Goal: Information Seeking & Learning: Compare options

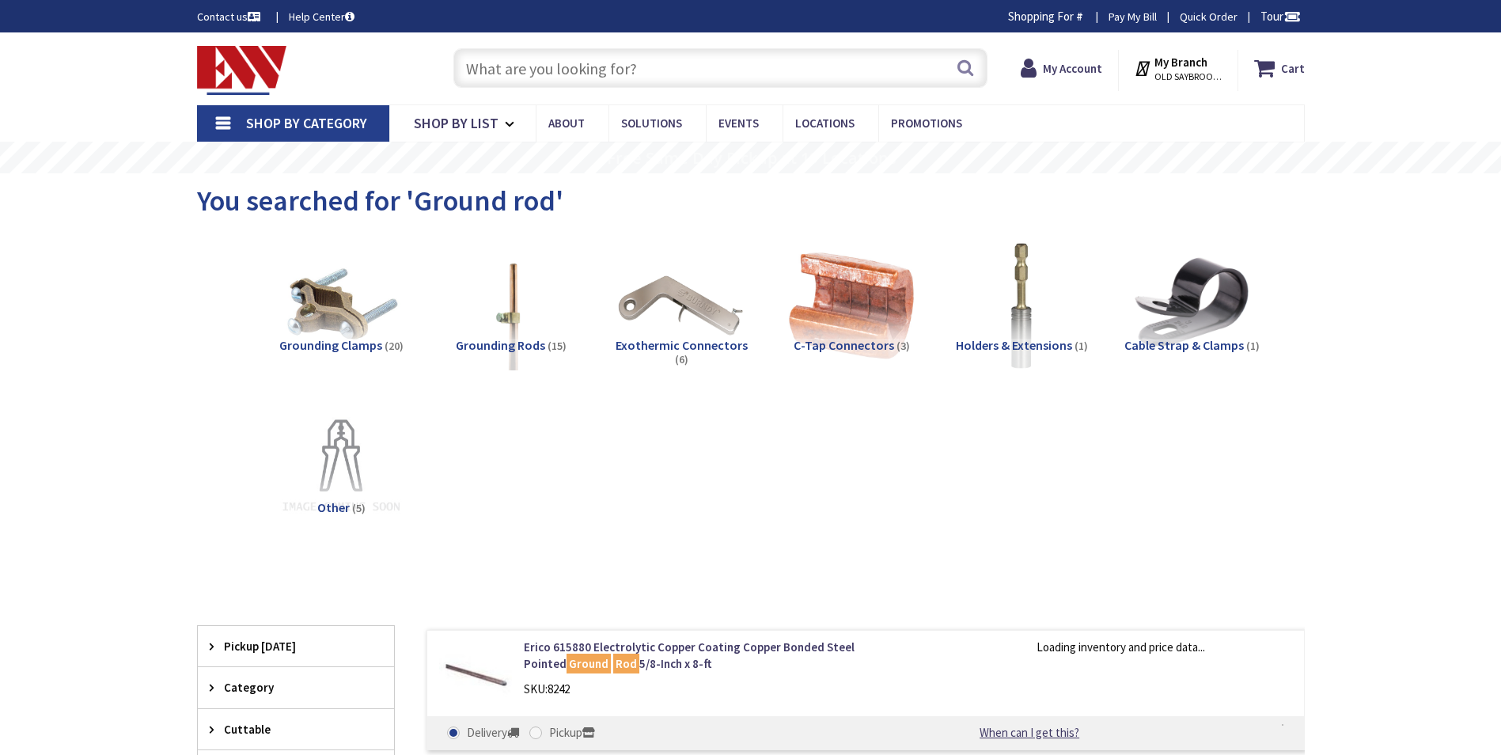
type input "THQLT2020"
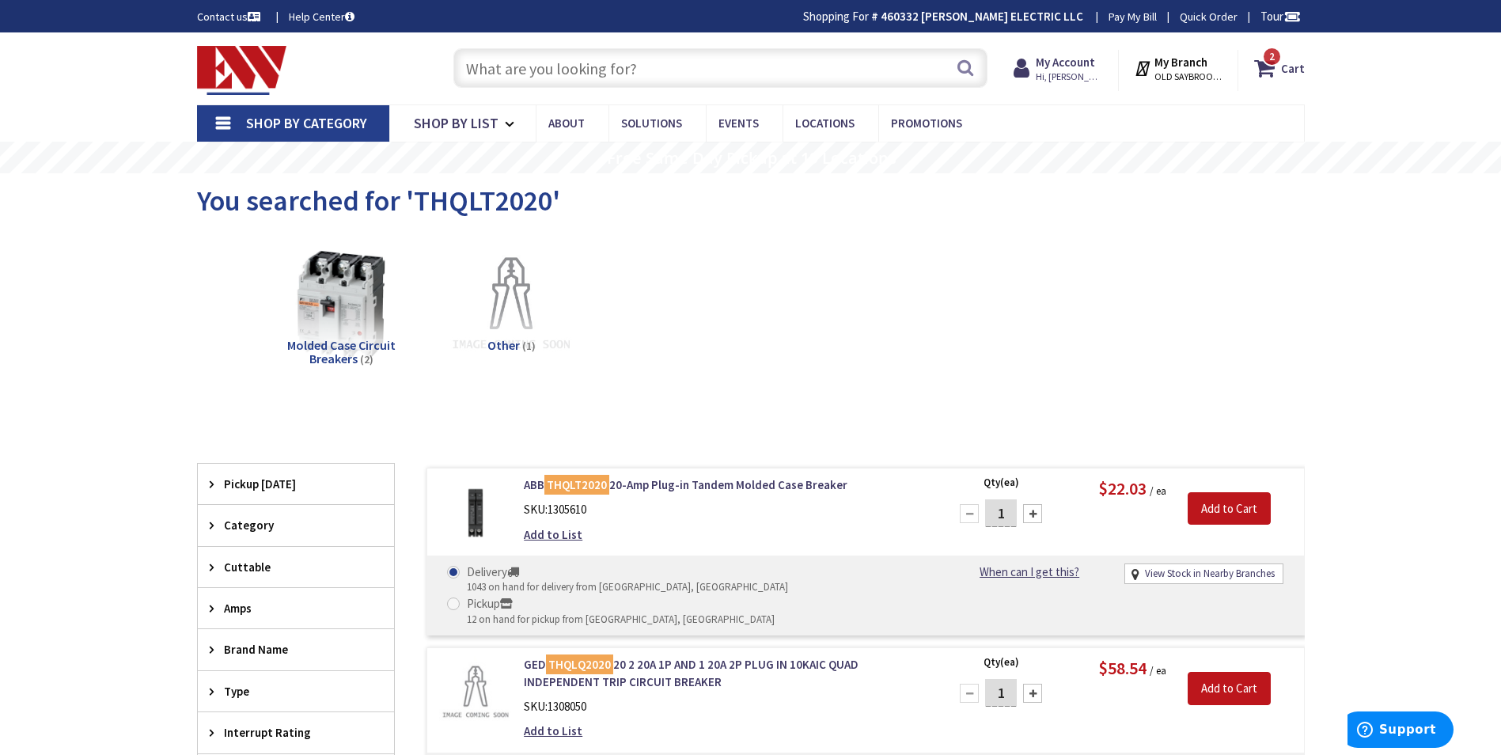
click at [483, 73] on input "text" at bounding box center [720, 68] width 534 height 40
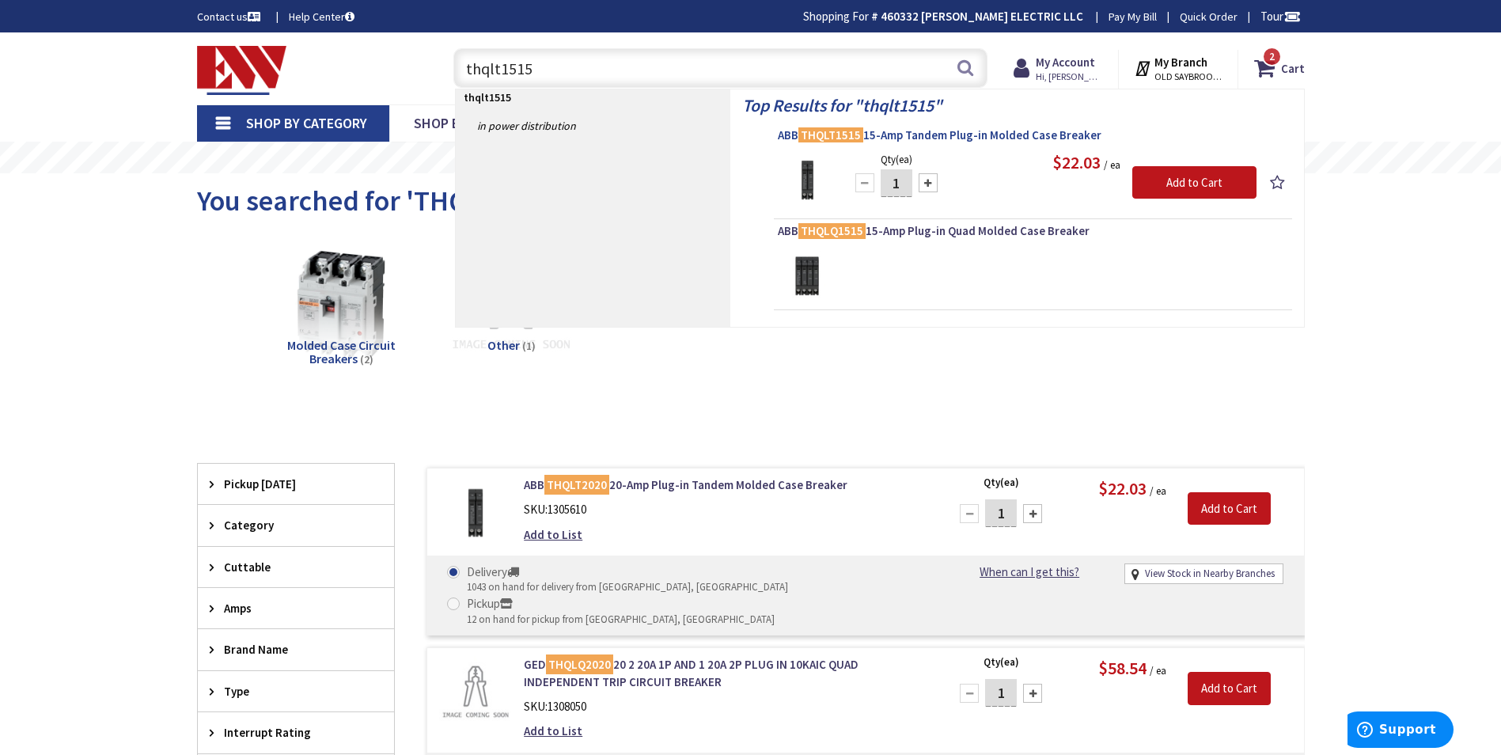
type input "thqlt1515"
click at [884, 142] on span "ABB THQLT1515 15-Amp Tandem Plug-in Molded Case Breaker" at bounding box center [1033, 135] width 510 height 16
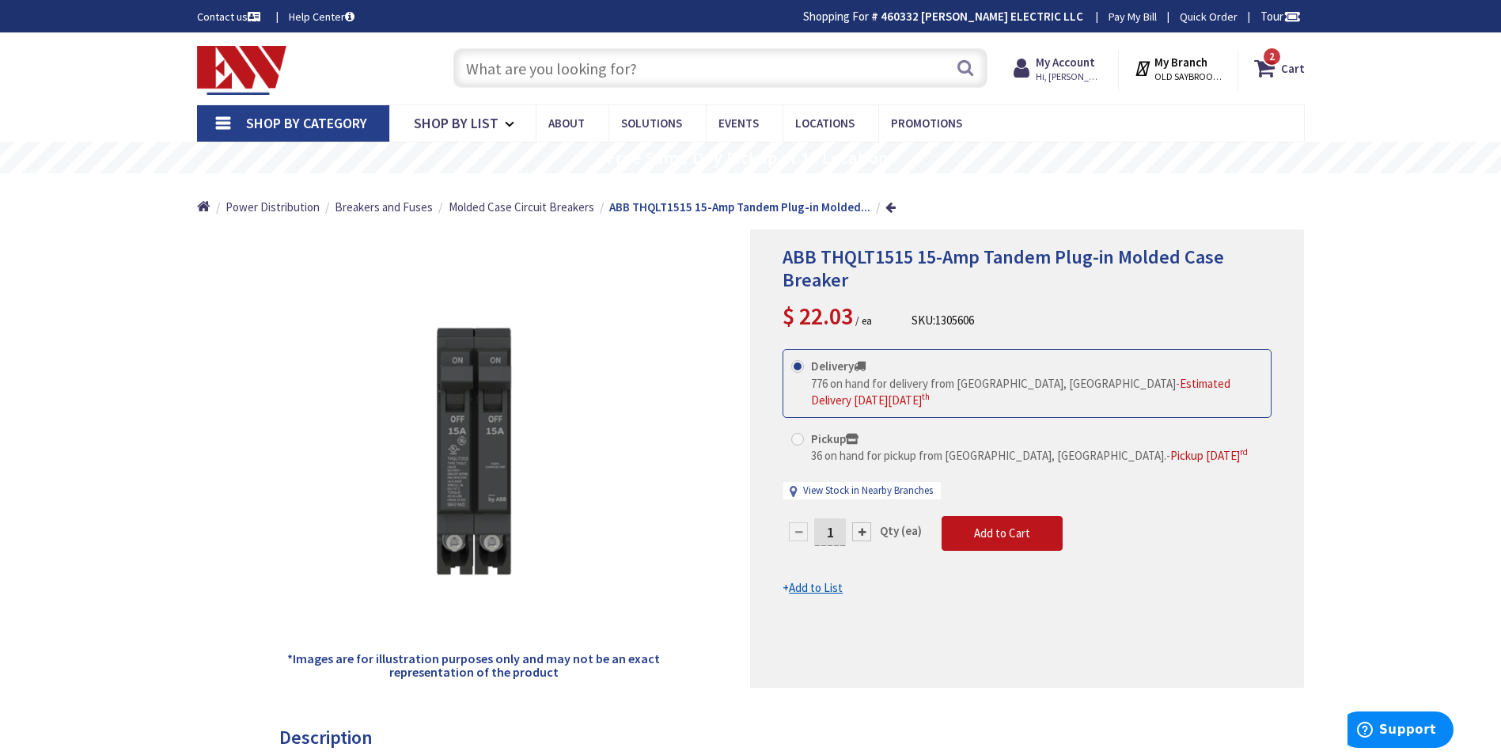
click at [559, 61] on input "text" at bounding box center [720, 68] width 534 height 40
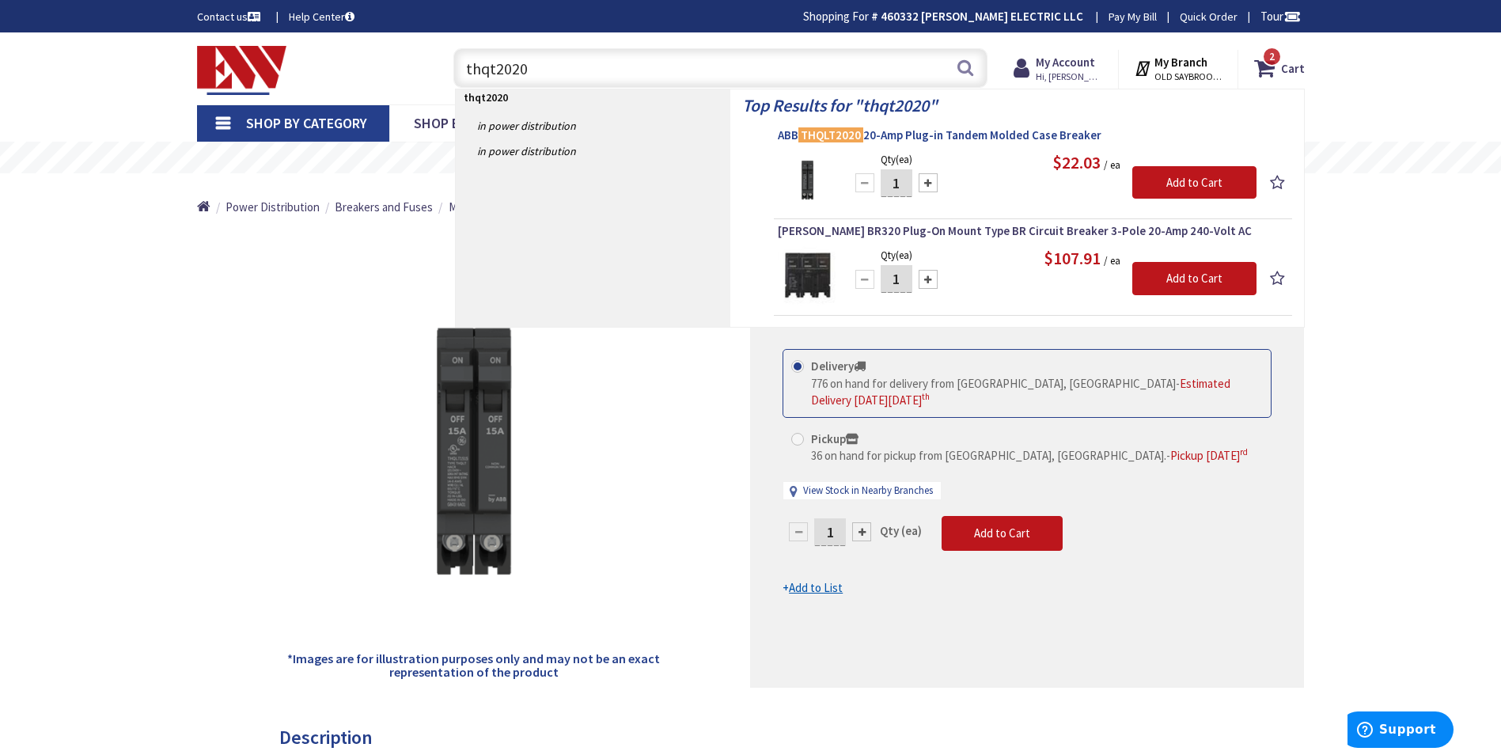
type input "thqt2020"
click at [796, 142] on span "ABB THQLT2020 20-Amp Plug-in Tandem Molded Case Breaker" at bounding box center [1033, 135] width 510 height 16
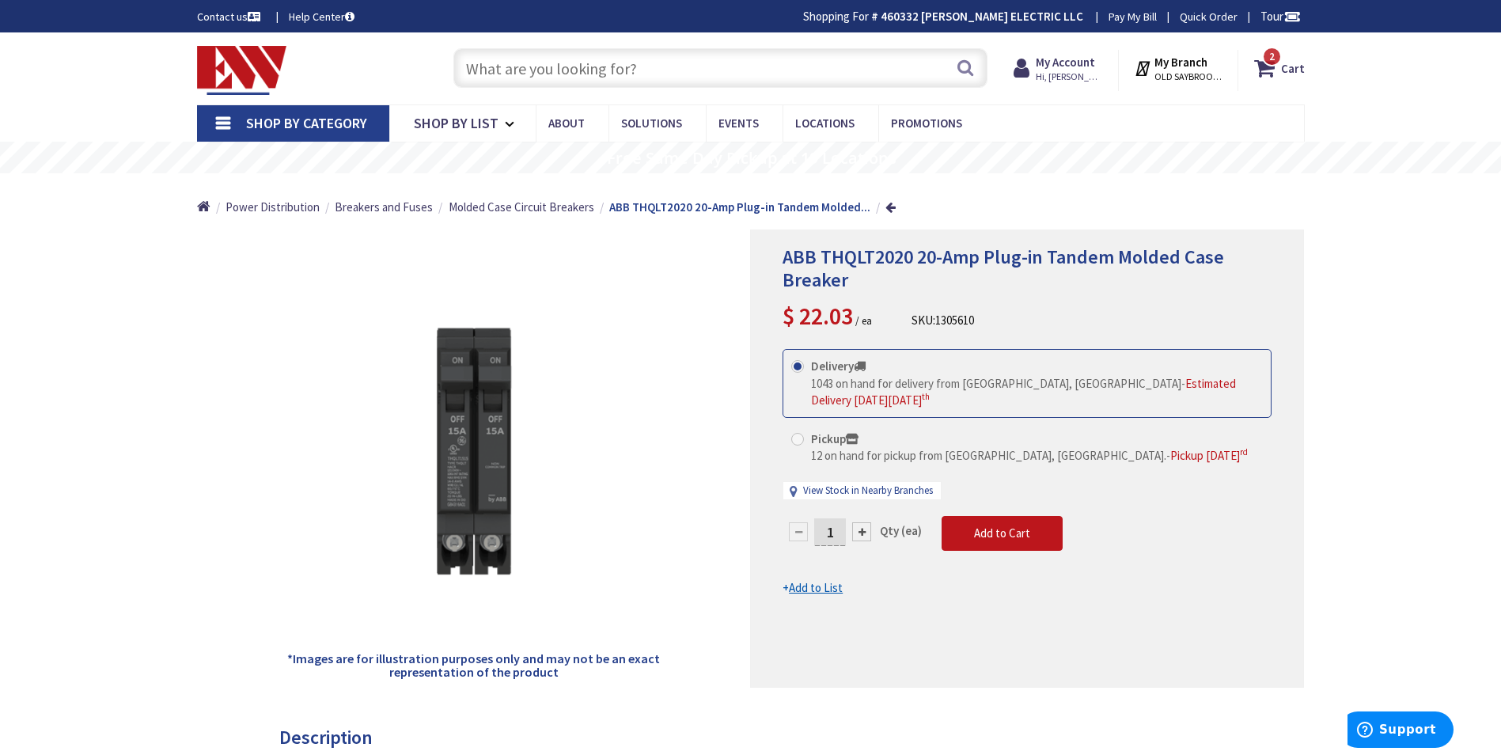
click at [475, 84] on input "text" at bounding box center [720, 68] width 534 height 40
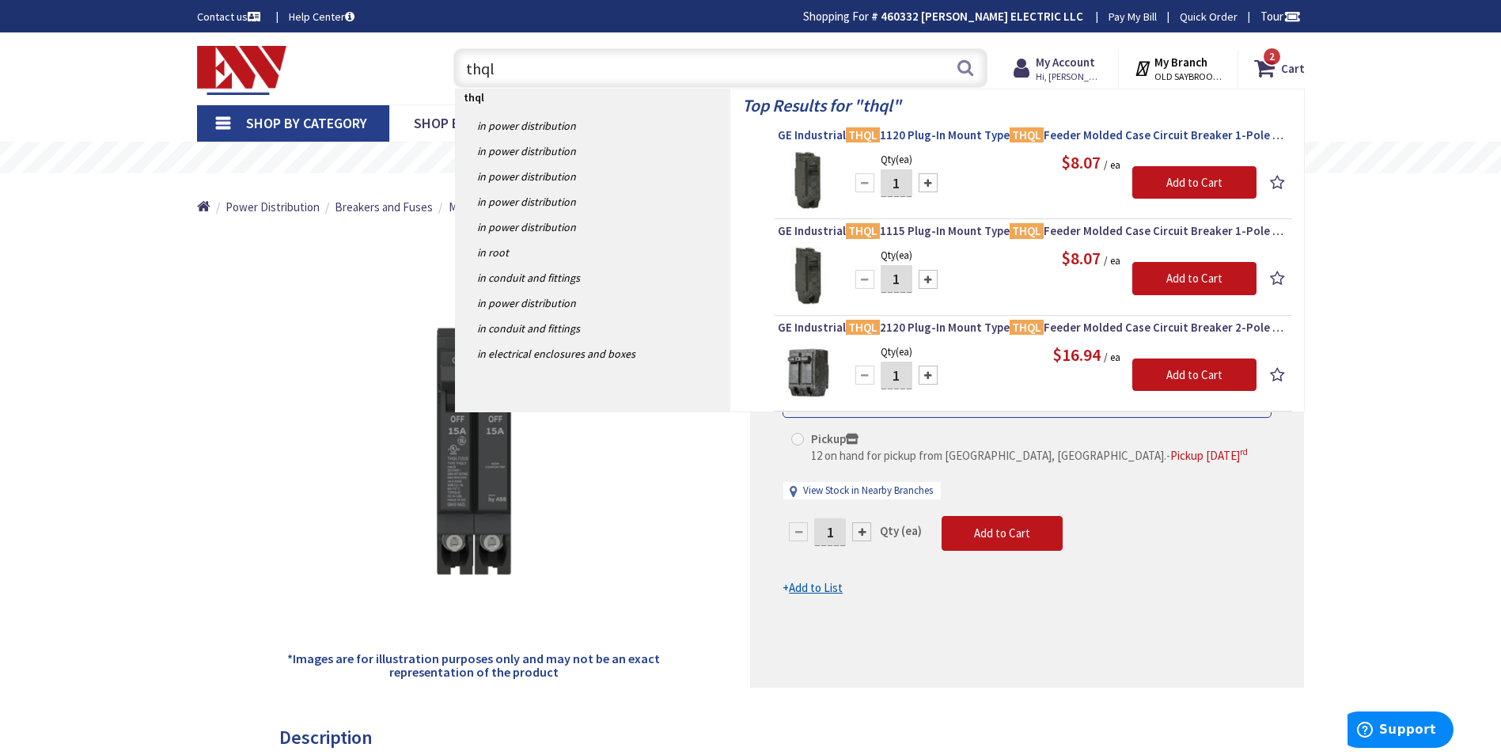
type input "thql"
click at [824, 138] on span "GE Industrial THQL 1120 Plug-In Mount Type THQL Feeder Molded Case Circuit Brea…" at bounding box center [1033, 135] width 510 height 16
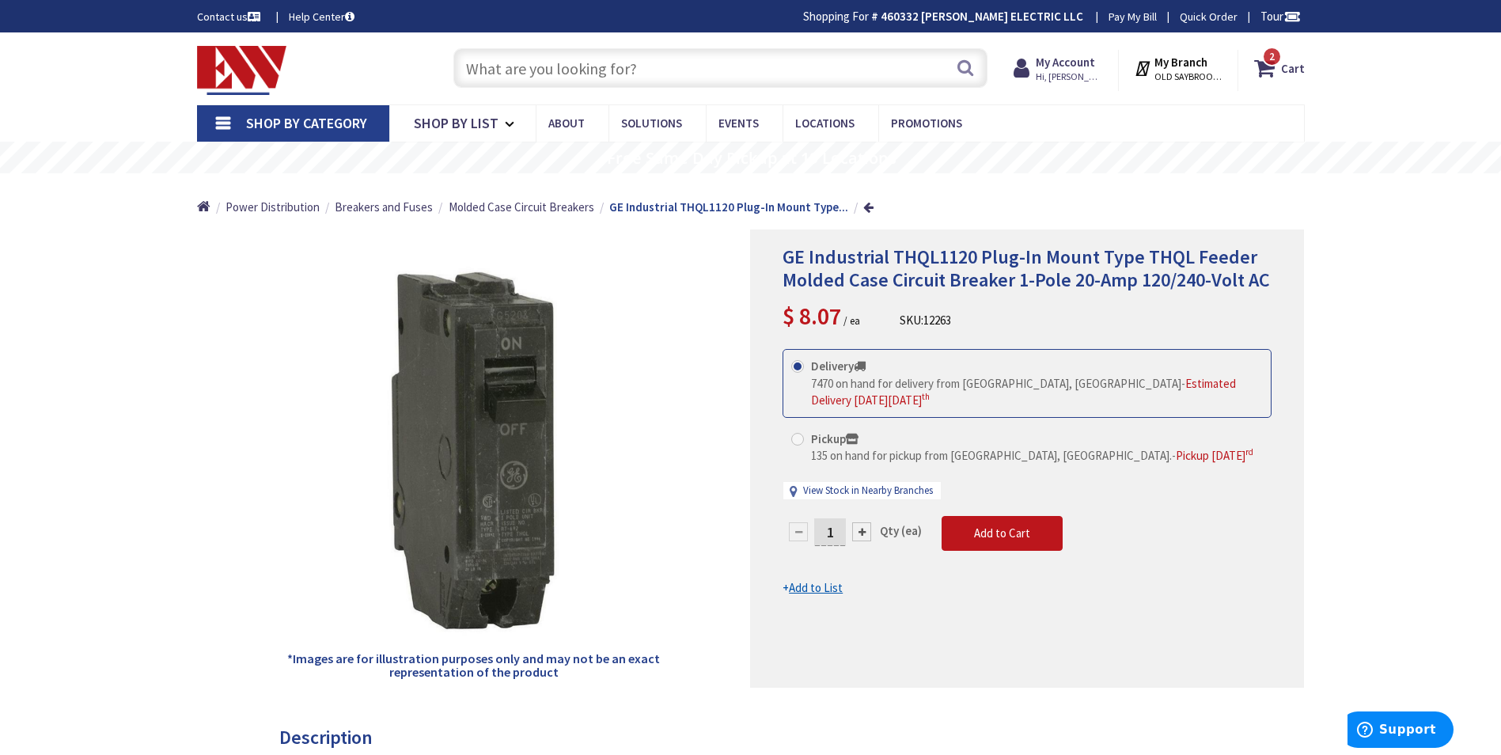
click at [519, 57] on input "text" at bounding box center [720, 68] width 534 height 40
click at [521, 62] on input "text" at bounding box center [720, 68] width 534 height 40
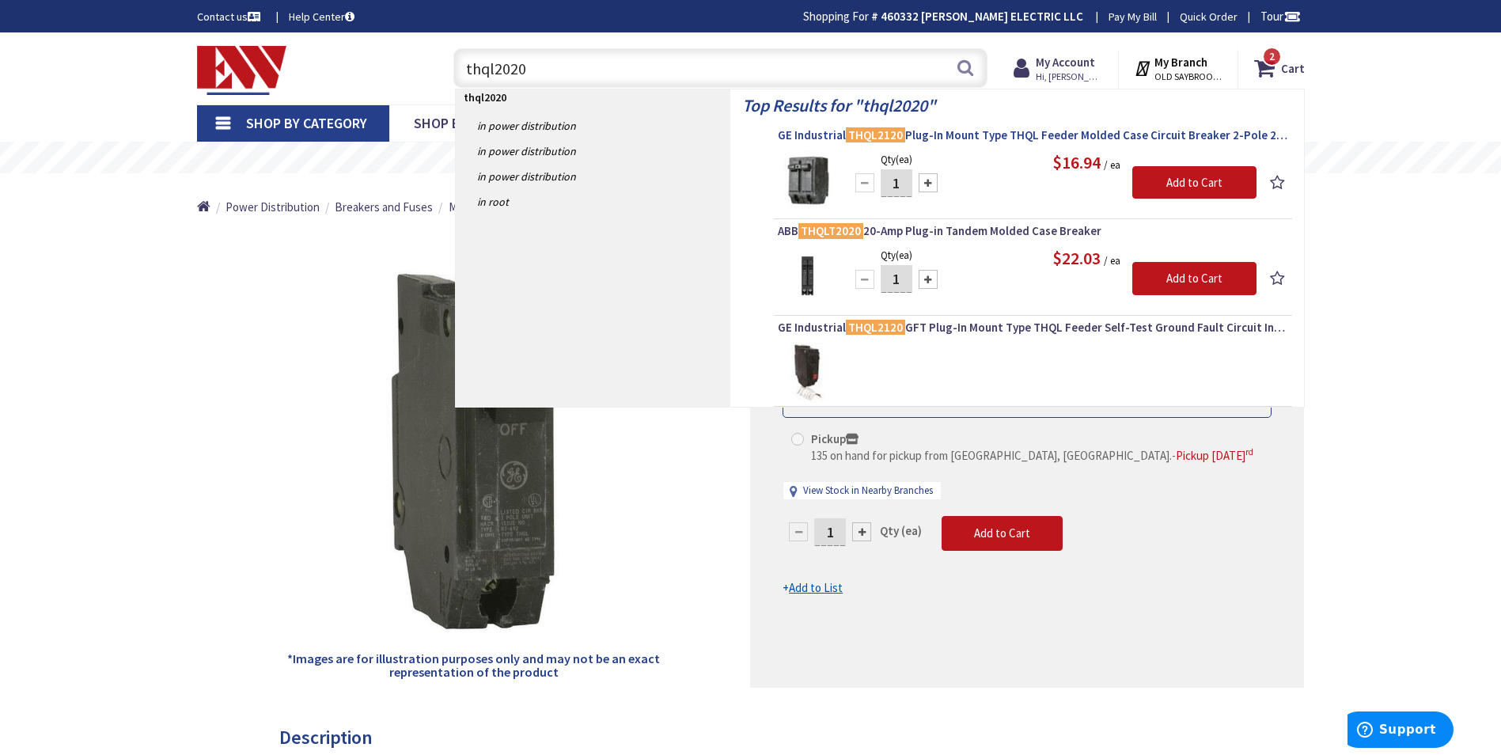
type input "thql2020"
click at [804, 140] on span "GE Industrial THQL2120 Plug-In Mount Type THQL Feeder Molded Case Circuit Break…" at bounding box center [1033, 135] width 510 height 16
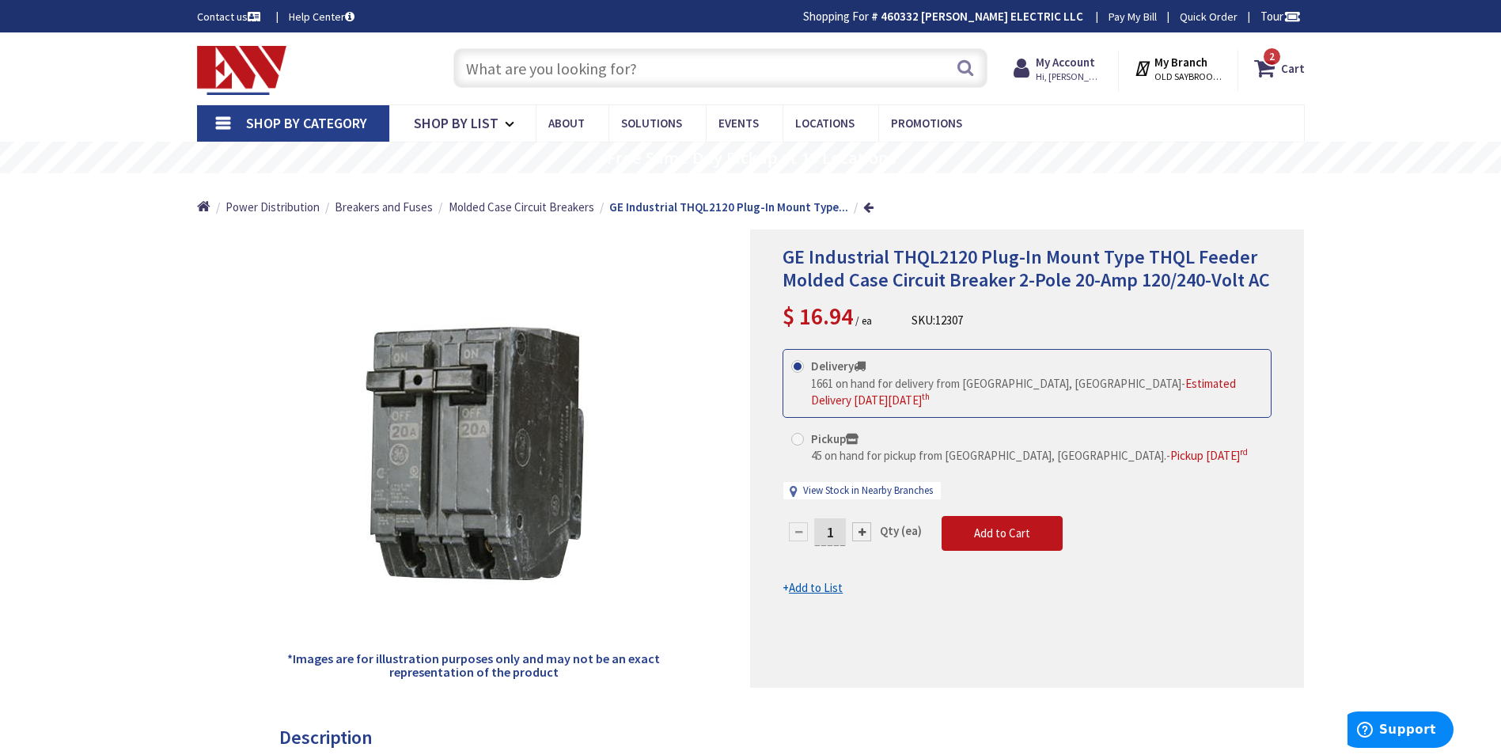
click at [714, 81] on input "text" at bounding box center [720, 68] width 534 height 40
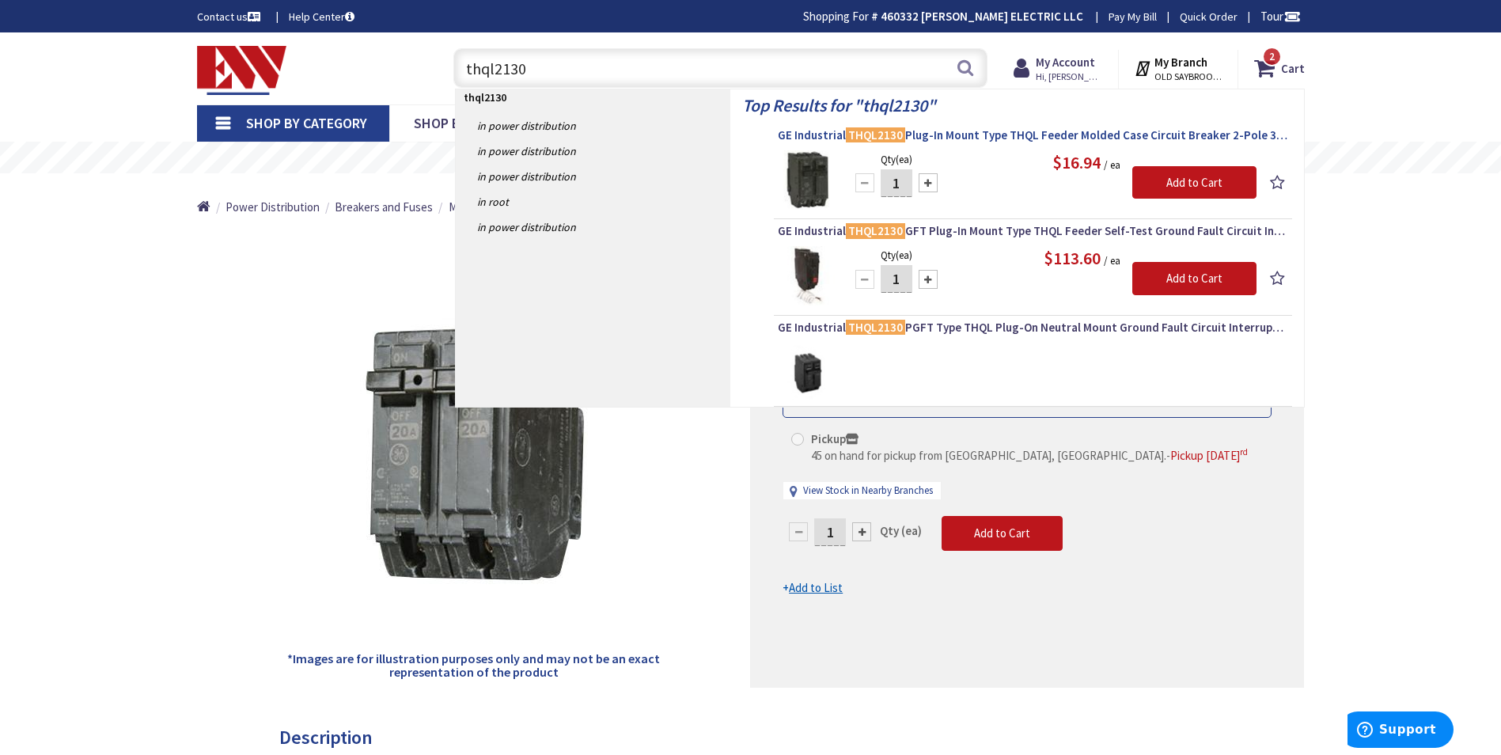
type input "thql2130"
click at [932, 134] on span "GE Industrial THQL2130 Plug-In Mount Type THQL Feeder Molded Case Circuit Break…" at bounding box center [1033, 135] width 510 height 16
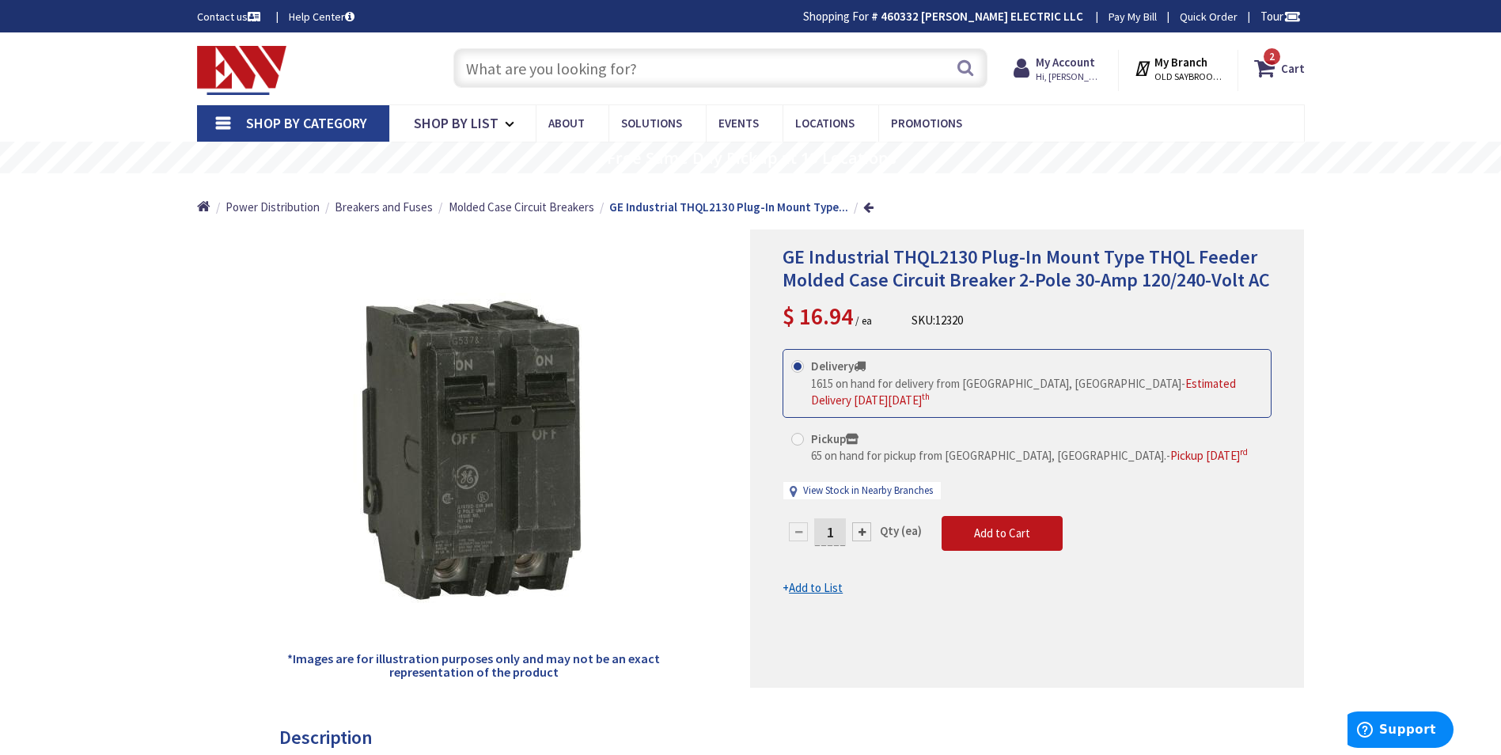
click at [612, 71] on input "text" at bounding box center [720, 68] width 534 height 40
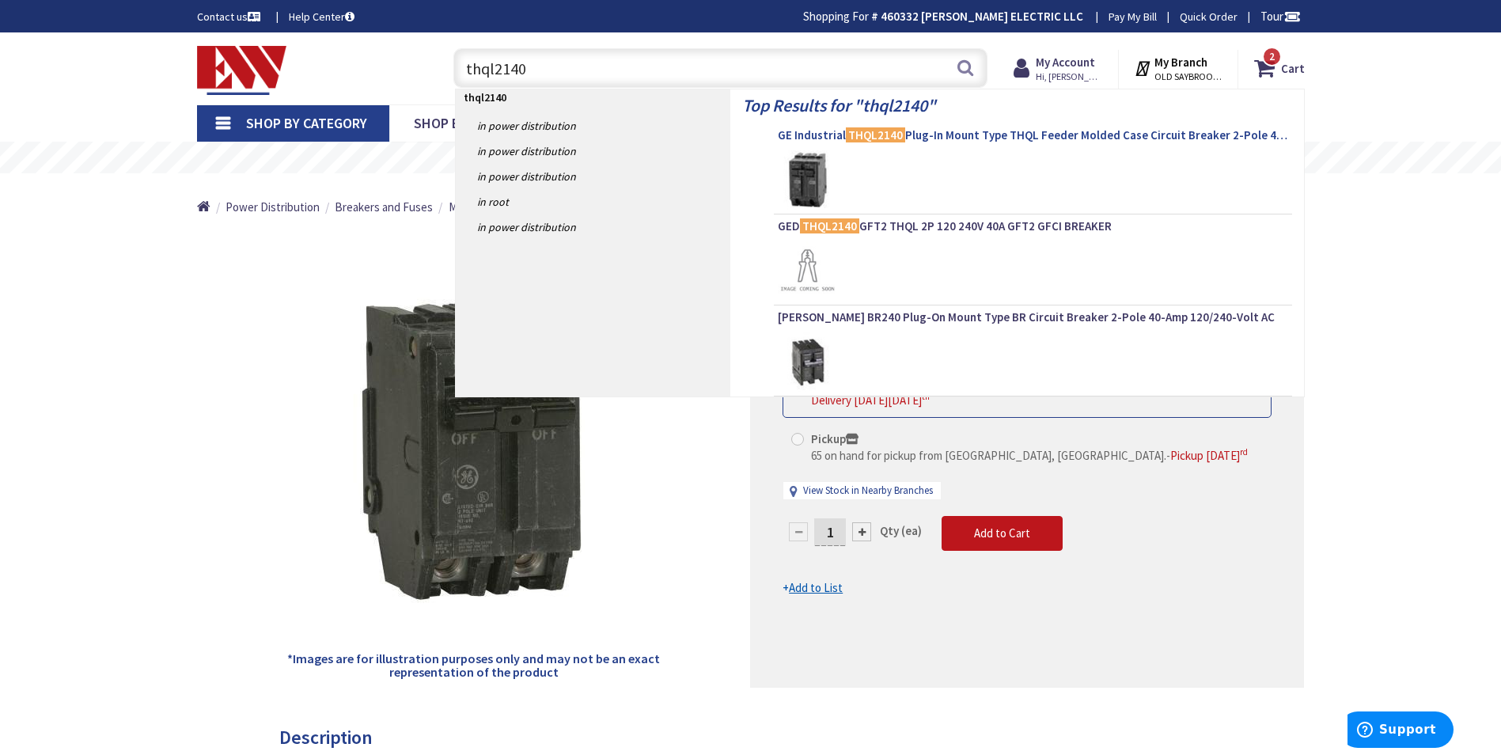
type input "thql2140"
click at [831, 138] on span "GE Industrial THQL2140 Plug-In Mount Type THQL Feeder Molded Case Circuit Break…" at bounding box center [1033, 135] width 510 height 16
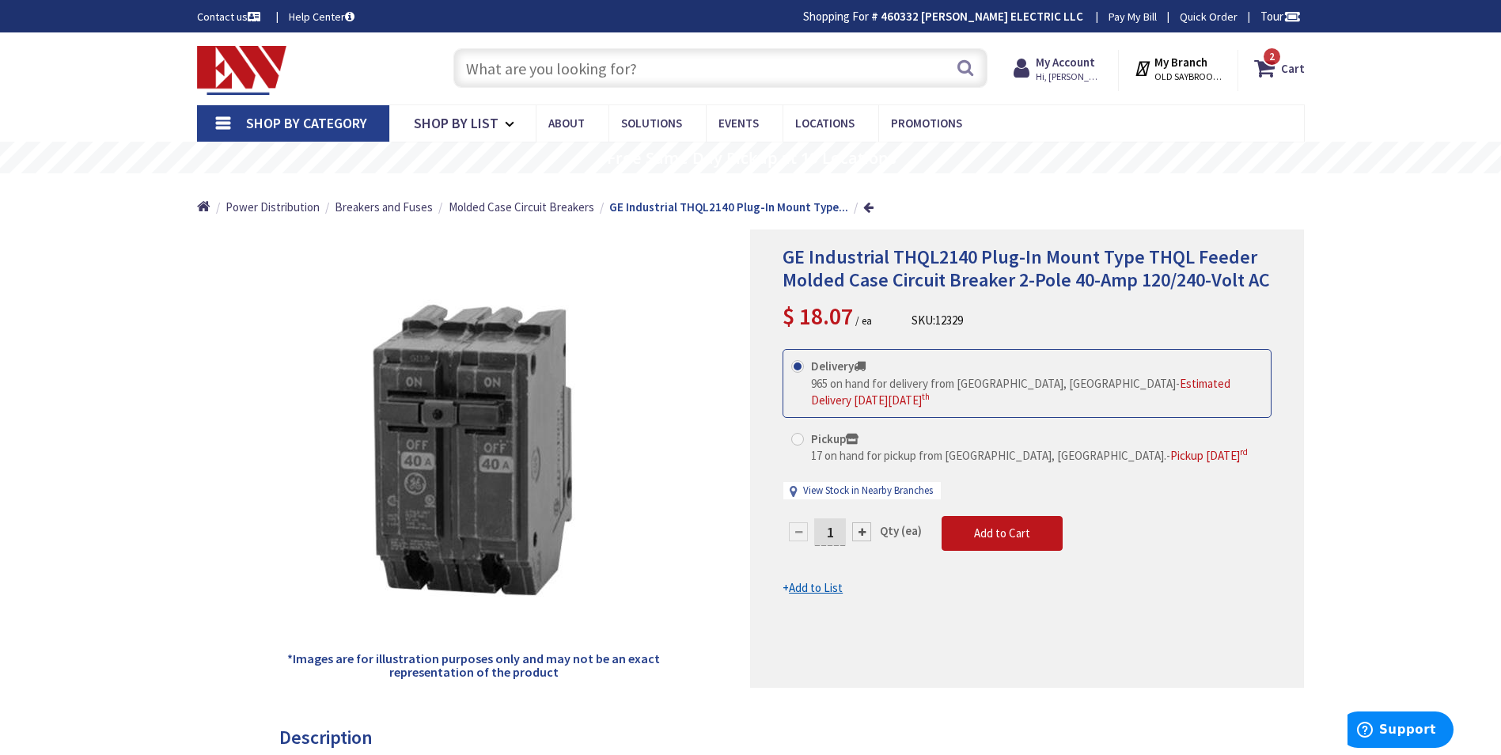
click at [808, 70] on input "text" at bounding box center [720, 68] width 534 height 40
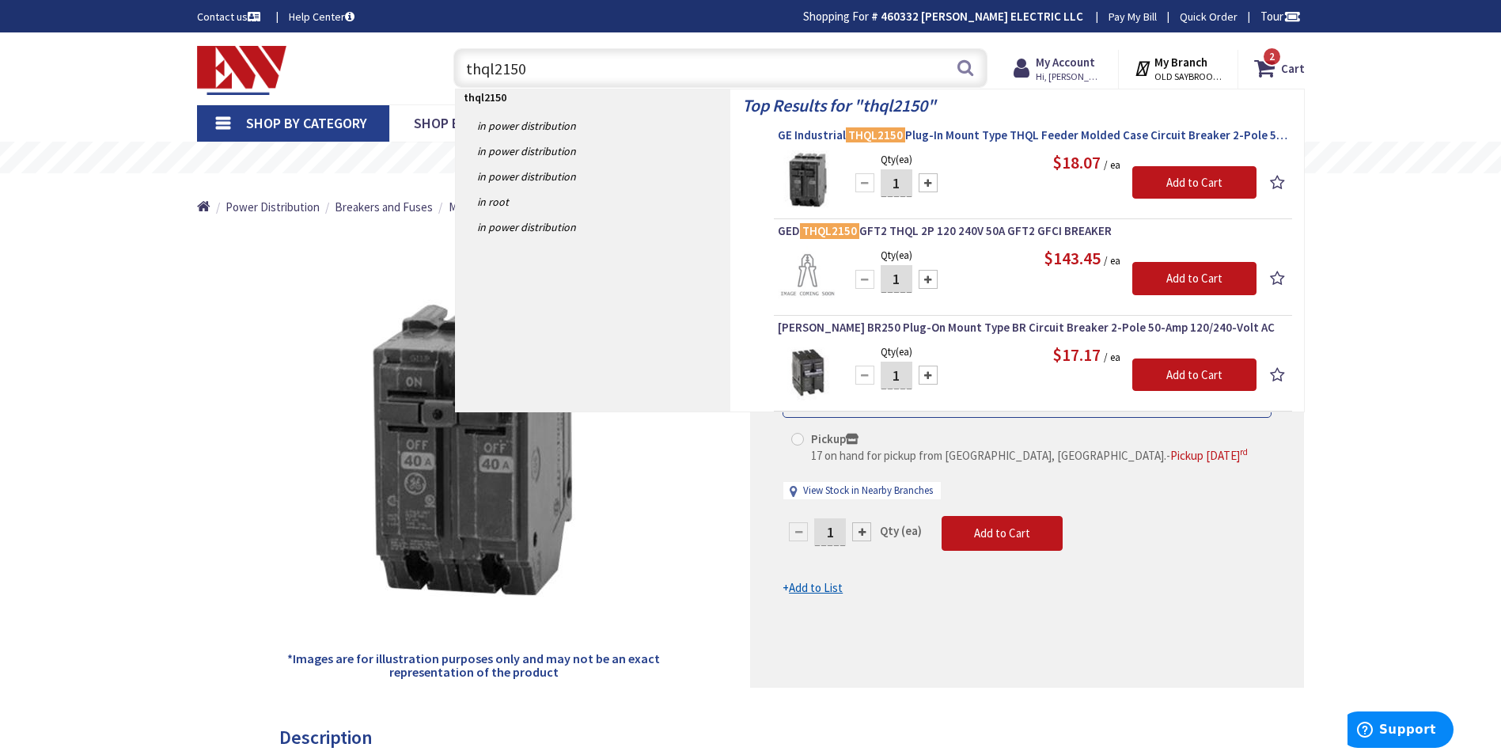
type input "thql2150"
click at [939, 131] on span "GE Industrial THQL2150 Plug-In Mount Type THQL Feeder Molded Case Circuit Break…" at bounding box center [1033, 135] width 510 height 16
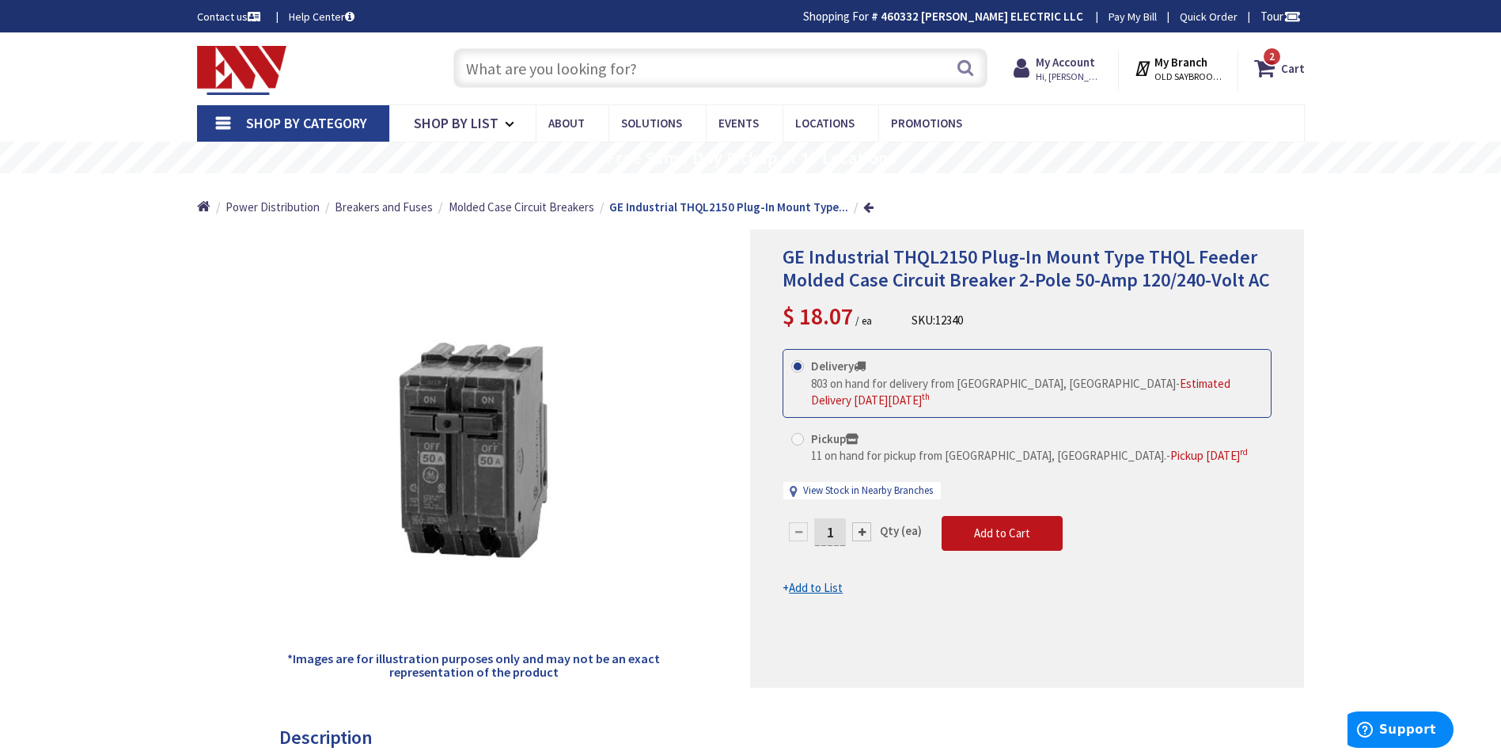
drag, startPoint x: 663, startPoint y: 50, endPoint x: 658, endPoint y: 60, distance: 11.3
click at [662, 55] on input "text" at bounding box center [720, 68] width 534 height 40
click at [657, 62] on input "text" at bounding box center [720, 68] width 534 height 40
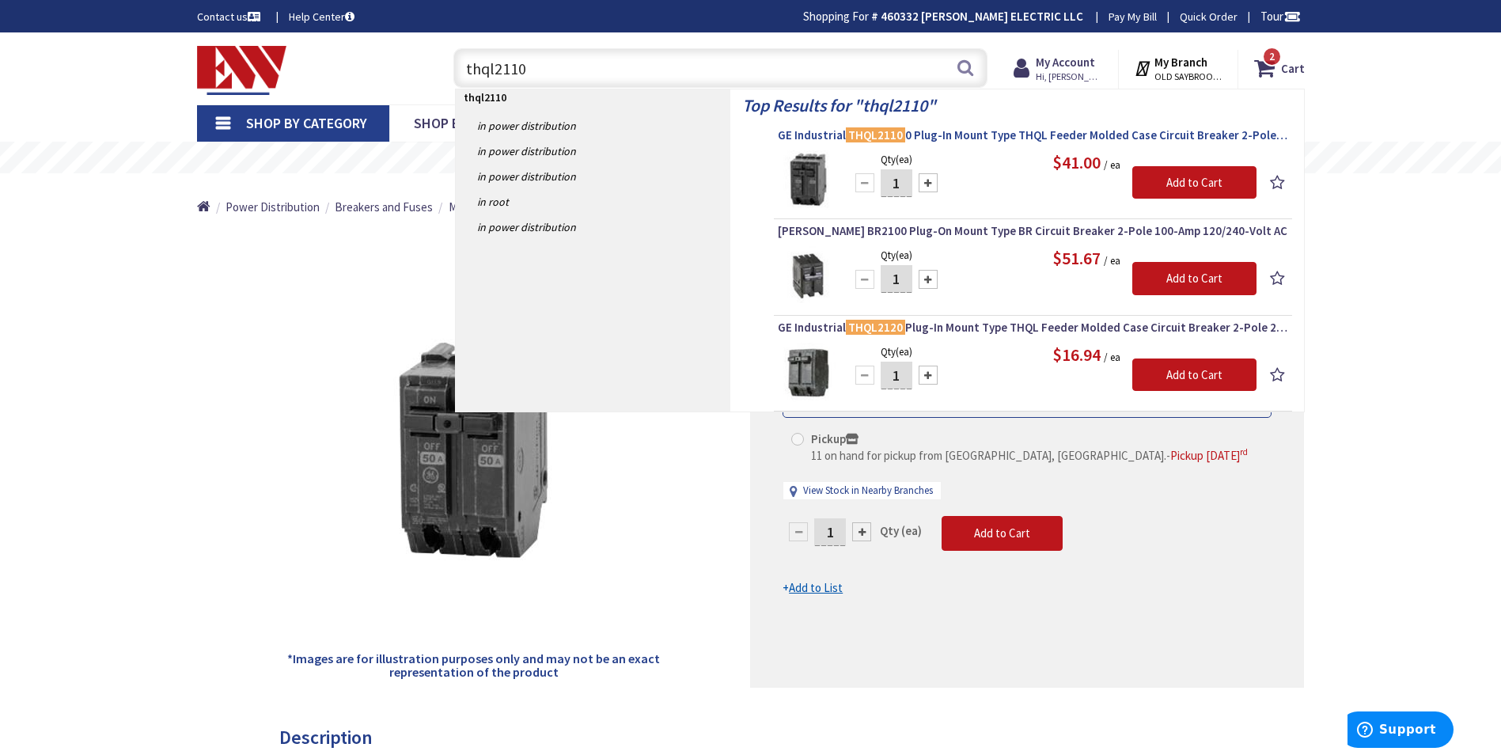
type input "thql2110"
click at [804, 138] on span "GE Industrial THQL2110 0 Plug-In Mount Type THQL Feeder Molded Case Circuit Bre…" at bounding box center [1033, 135] width 510 height 16
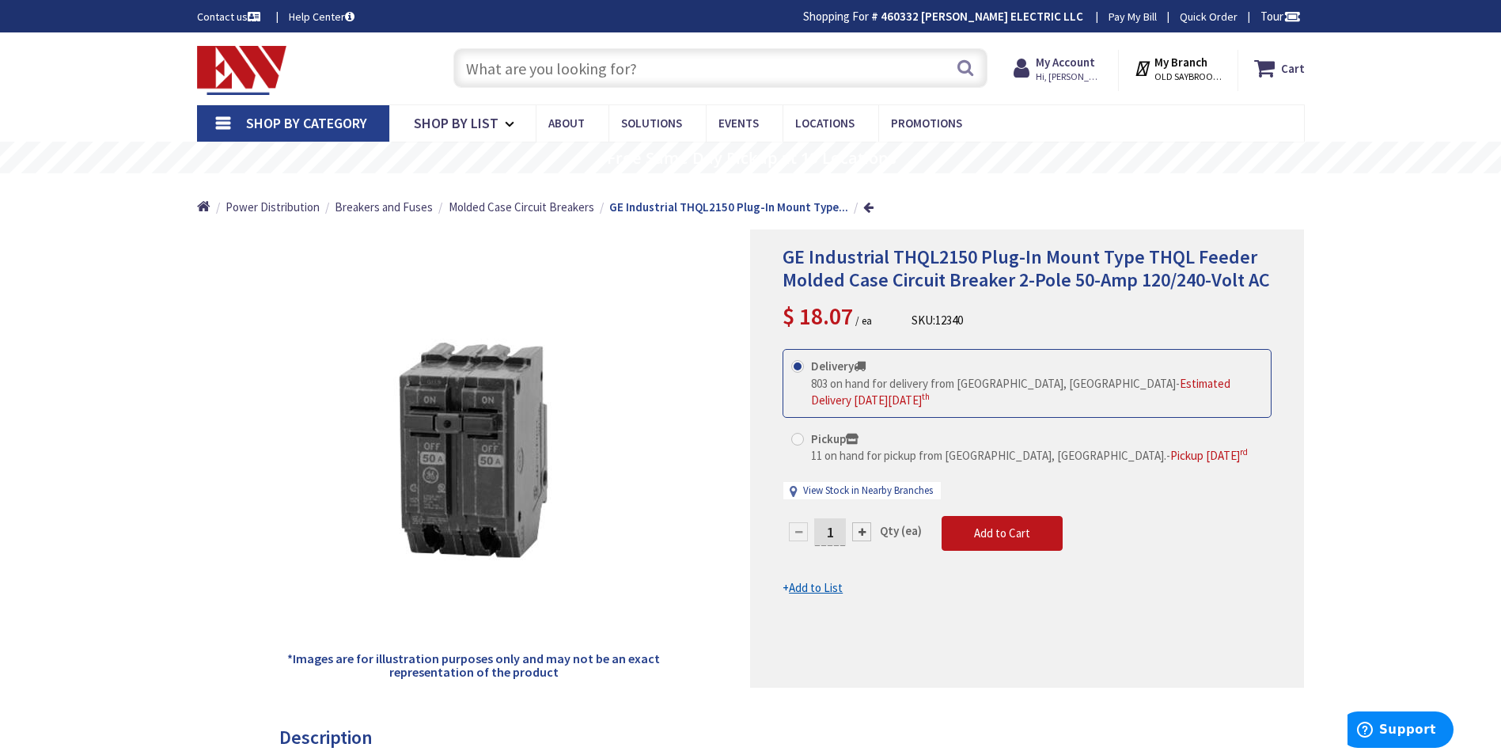
click at [479, 75] on input "text" at bounding box center [720, 68] width 534 height 40
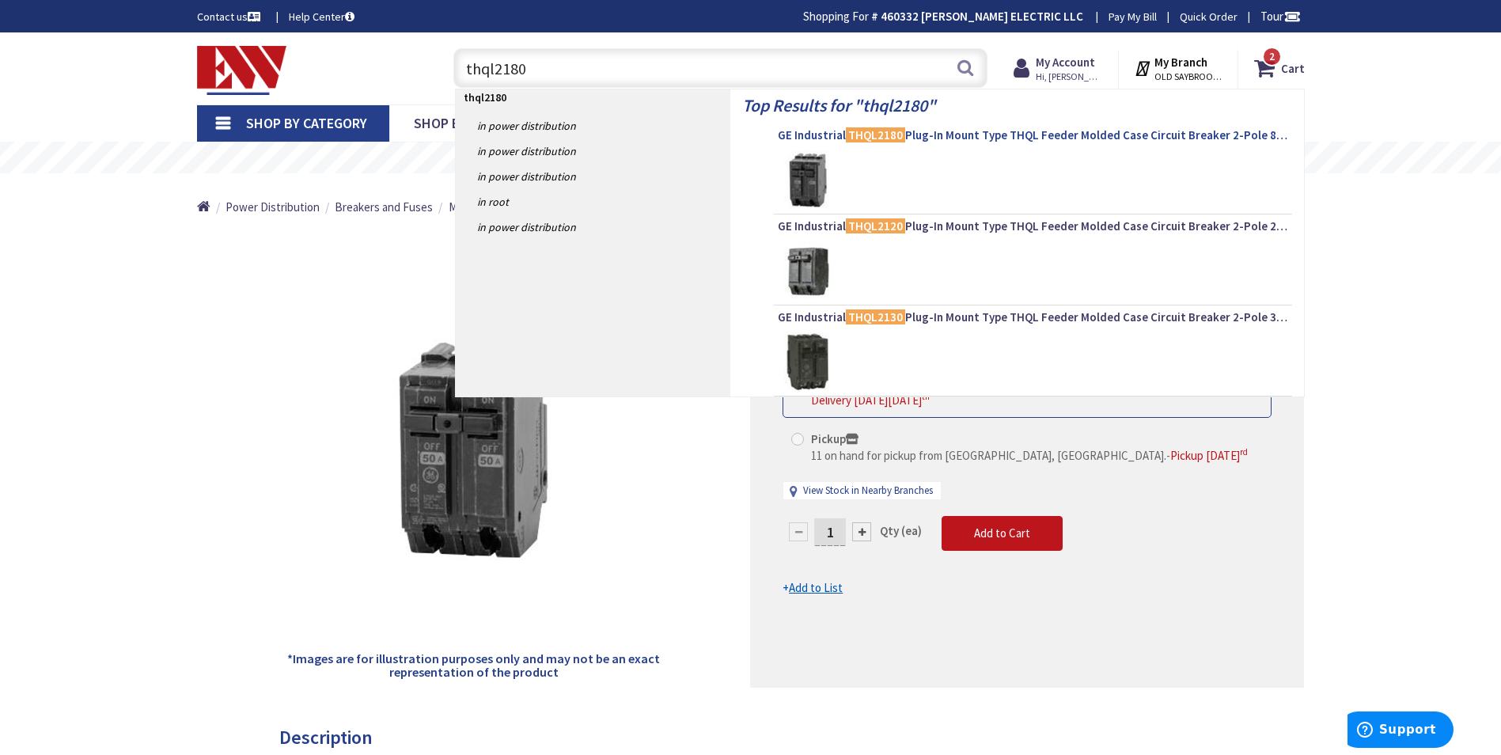
type input "thql2180"
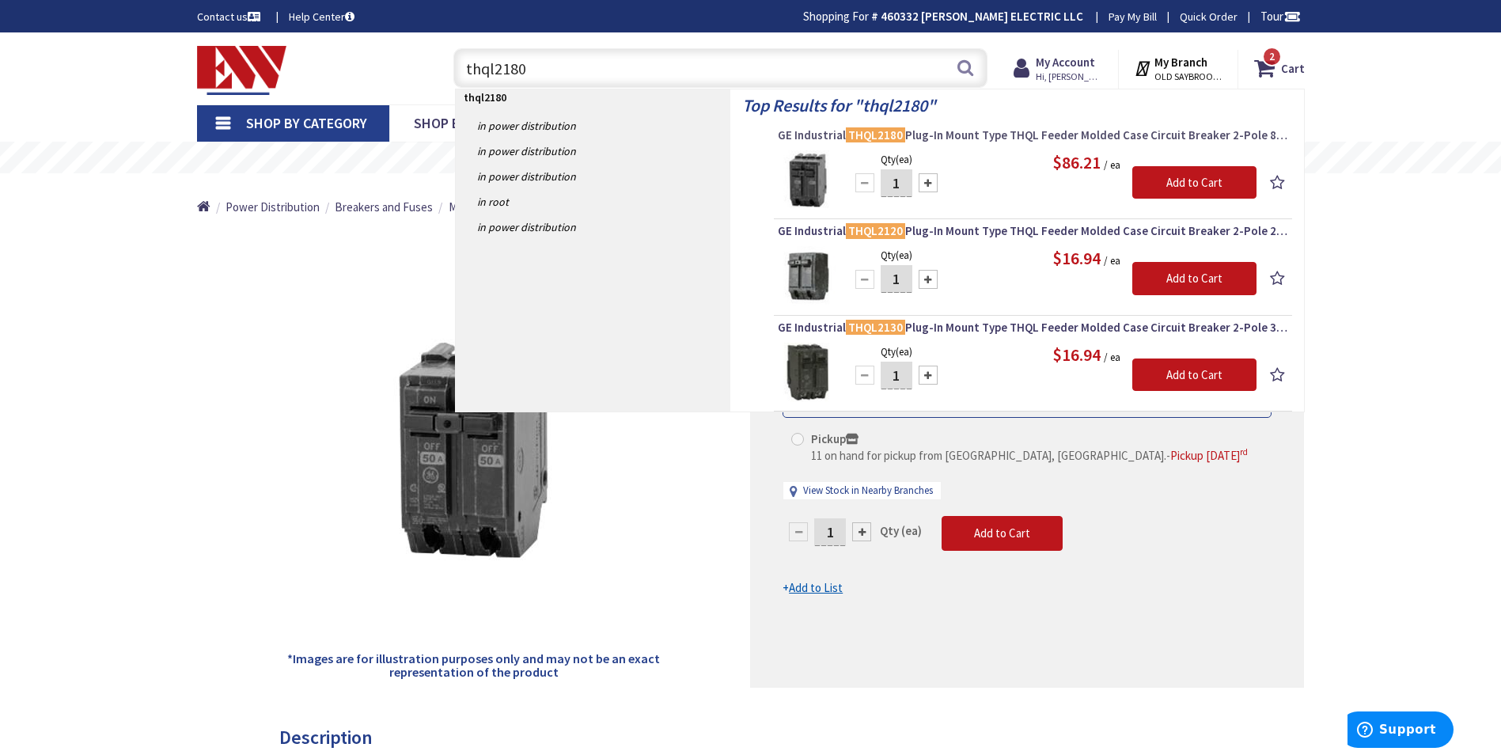
click at [852, 135] on mark "THQL2180" at bounding box center [875, 135] width 59 height 20
click at [814, 136] on span "GE Industrial THQL2180 Plug-In Mount Type THQL Feeder Molded Case Circuit Break…" at bounding box center [1033, 135] width 510 height 16
click at [814, 134] on span "GE Industrial THQL2180 Plug-In Mount Type THQL Feeder Molded Case Circuit Break…" at bounding box center [1033, 135] width 510 height 16
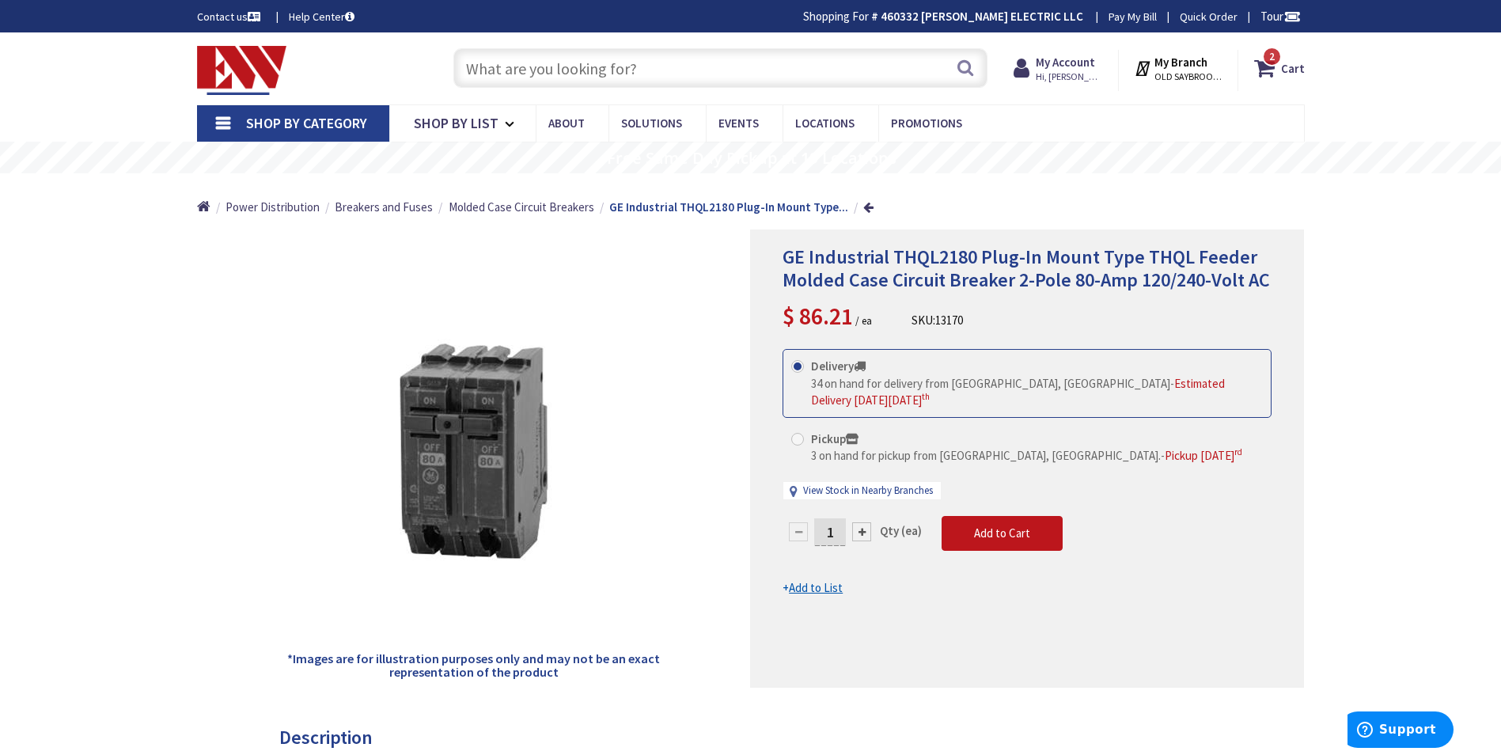
click at [664, 48] on input "text" at bounding box center [720, 68] width 534 height 40
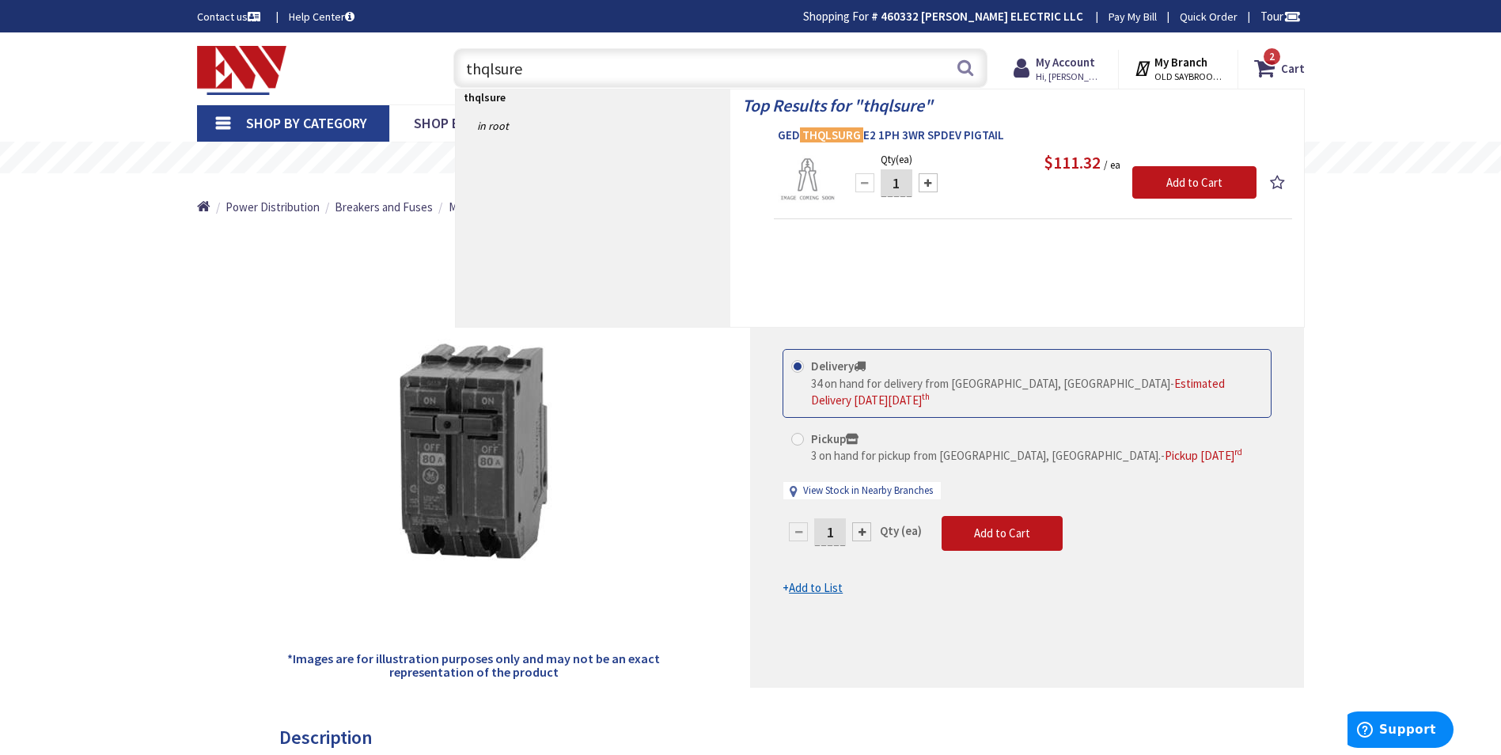
type input "thqlsure"
click at [881, 135] on span "GED THQLSURG E2 1PH 3WR SPDEV PIGTAIL" at bounding box center [1033, 135] width 510 height 16
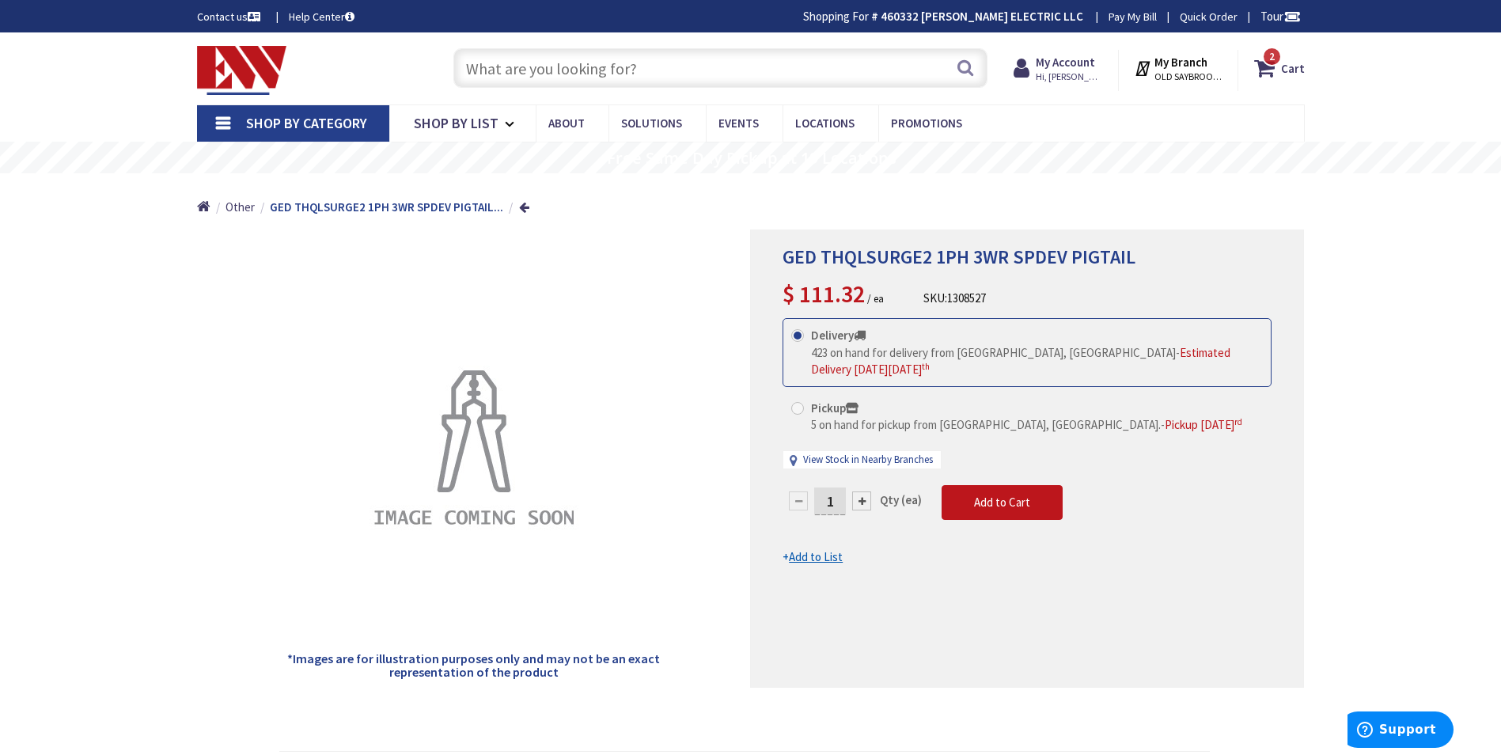
click at [657, 63] on input "text" at bounding box center [720, 68] width 534 height 40
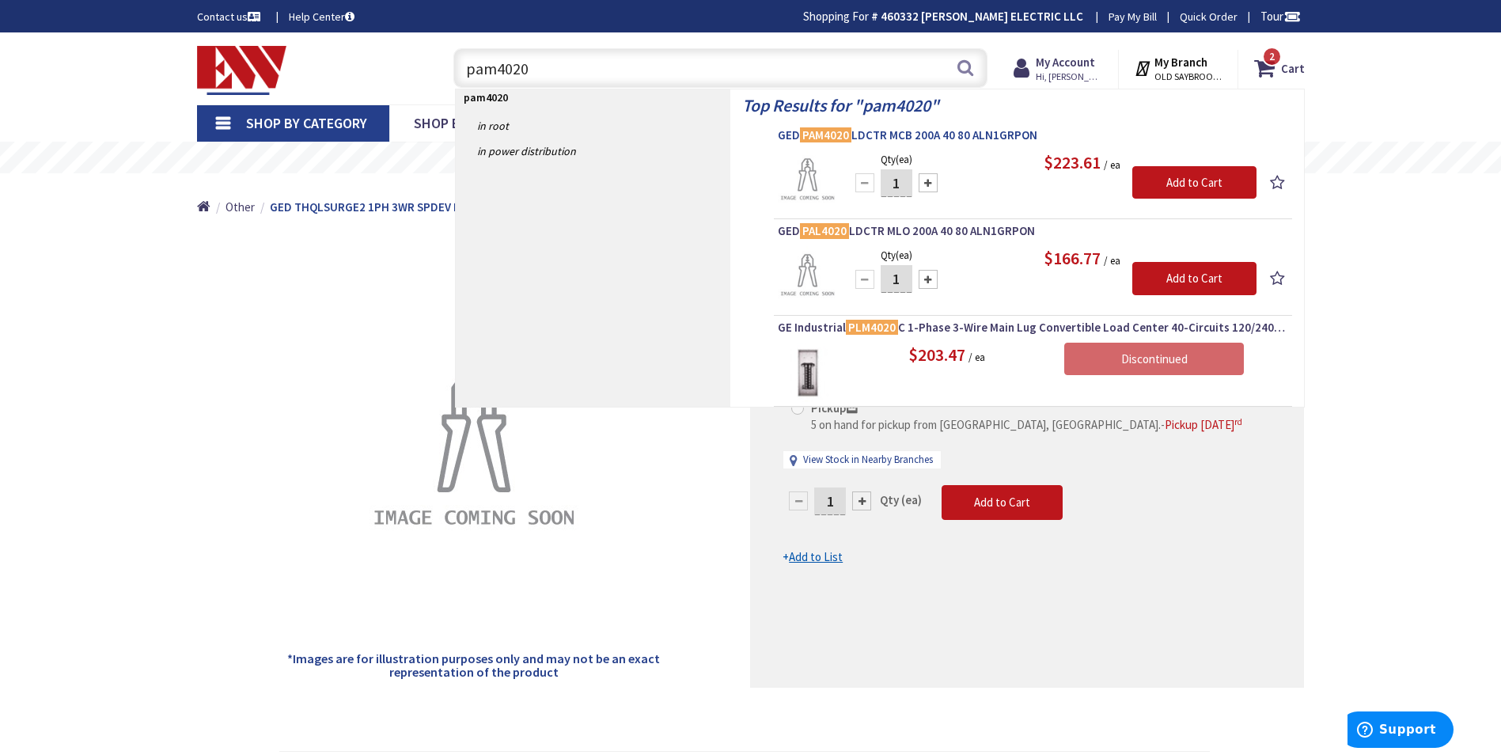
type input "pam4020"
click at [847, 134] on mark "PAM4020" at bounding box center [825, 135] width 51 height 20
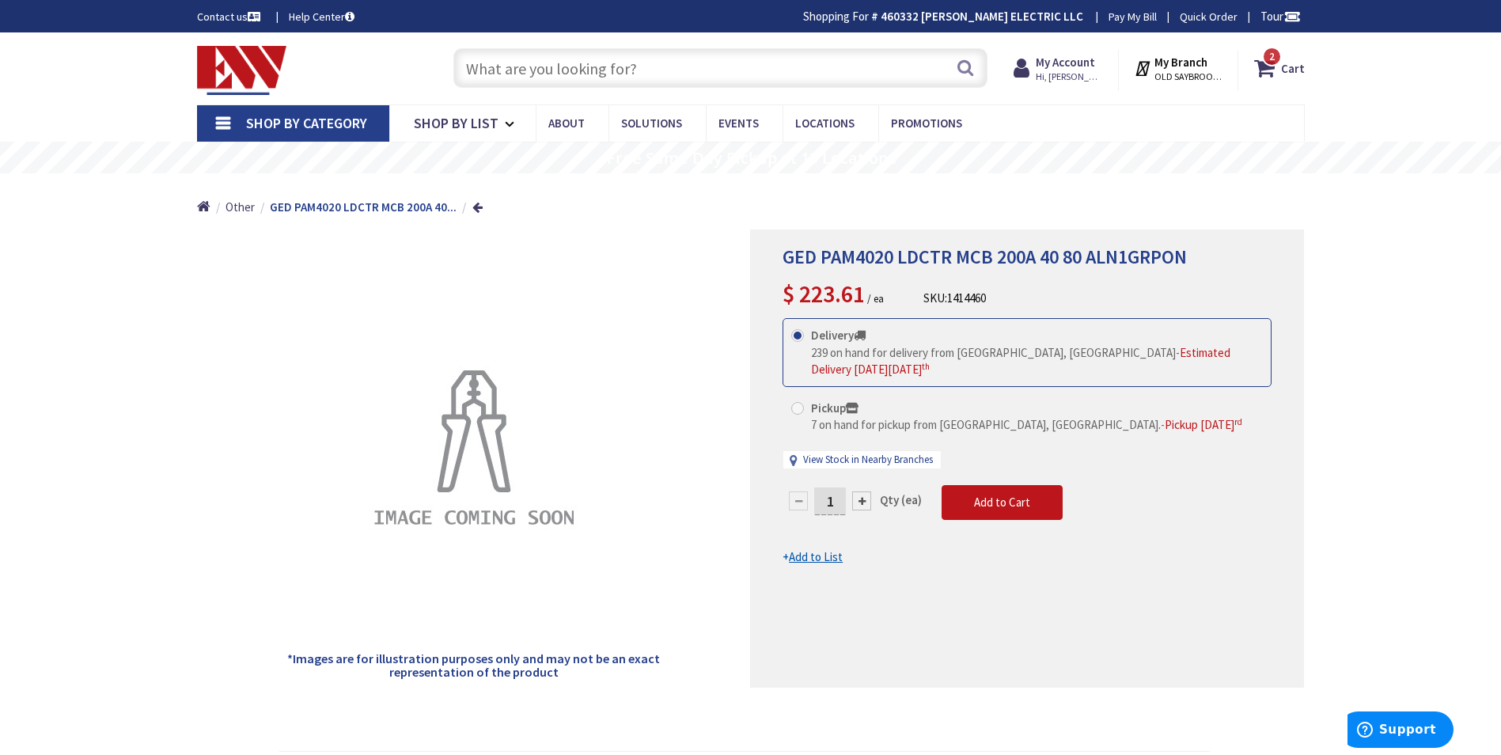
click at [667, 89] on div "Search" at bounding box center [716, 67] width 542 height 51
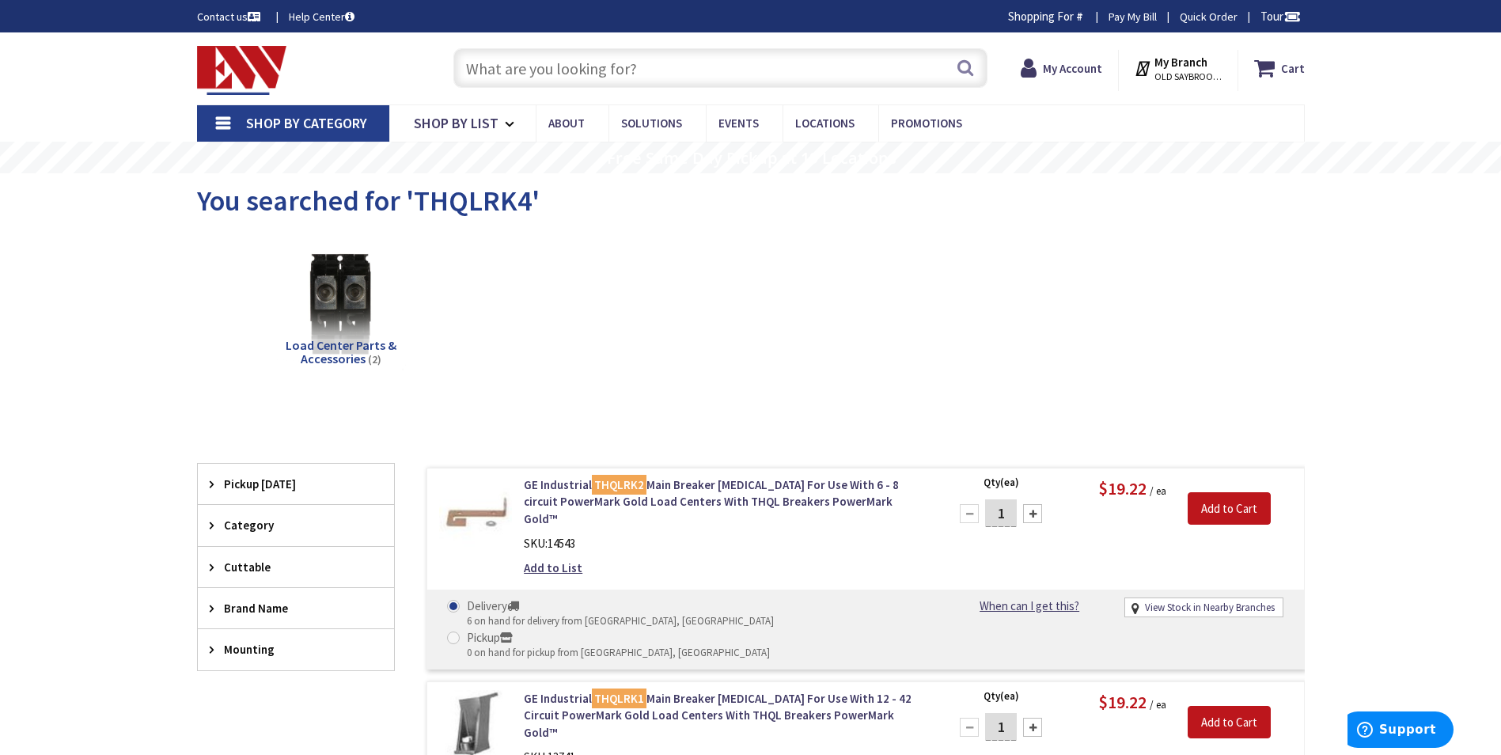
paste input "THQLRK4"
type input "THQLRK4"
click at [566, 690] on link "GE Industrial THQLRK1 Main Breaker Retainer For Use With 12 - 42 Circuit PowerM…" at bounding box center [725, 715] width 403 height 51
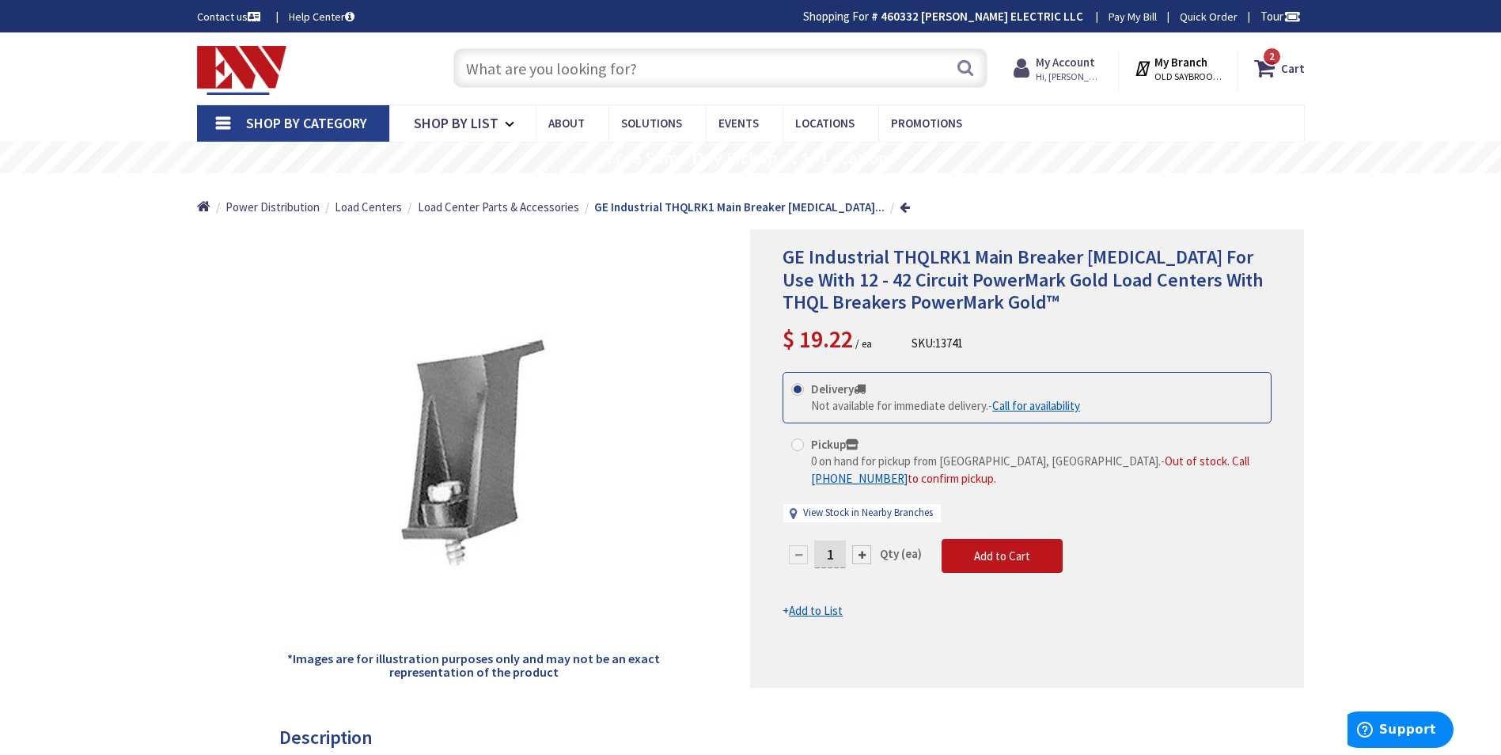
click at [1057, 66] on strong "My Account" at bounding box center [1065, 62] width 59 height 15
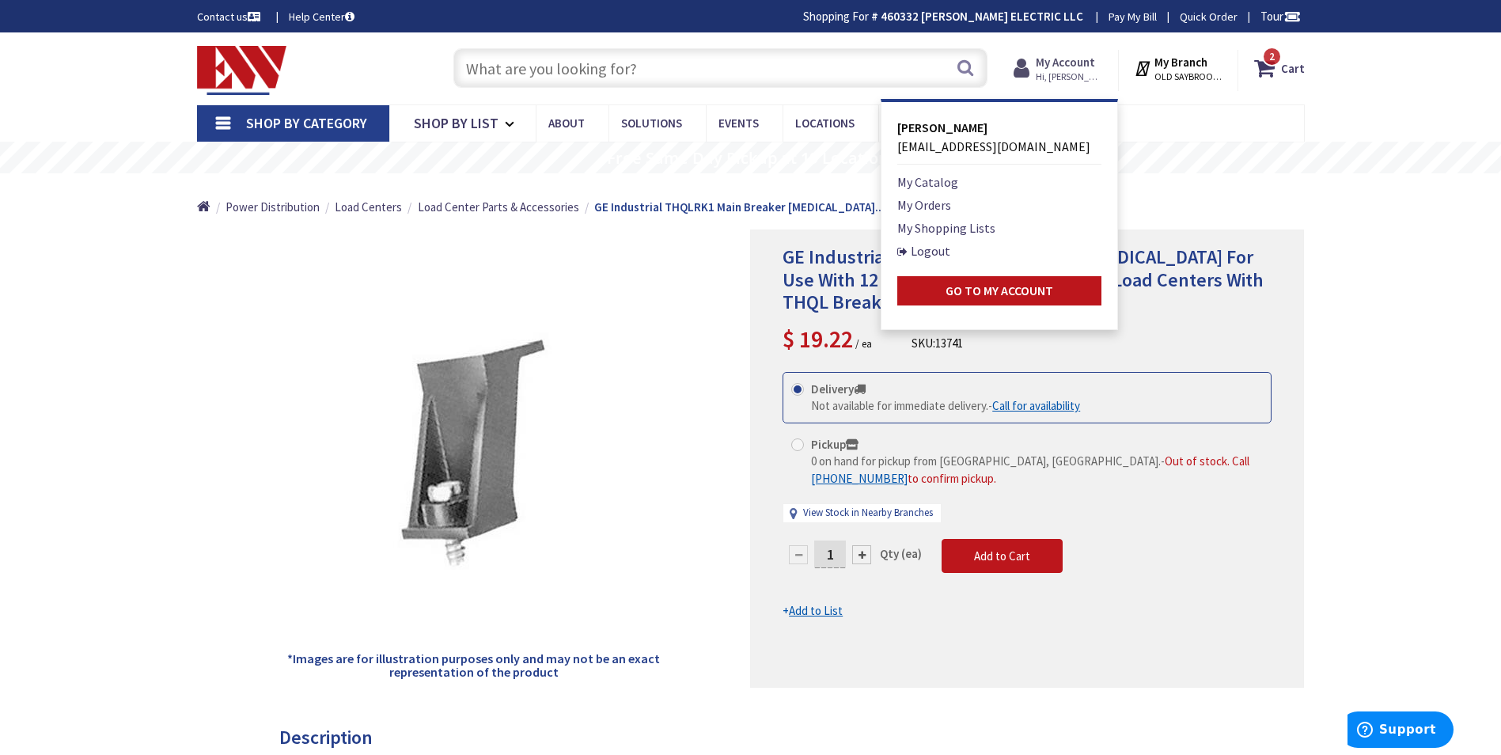
click at [1057, 62] on strong "My Account" at bounding box center [1065, 62] width 59 height 15
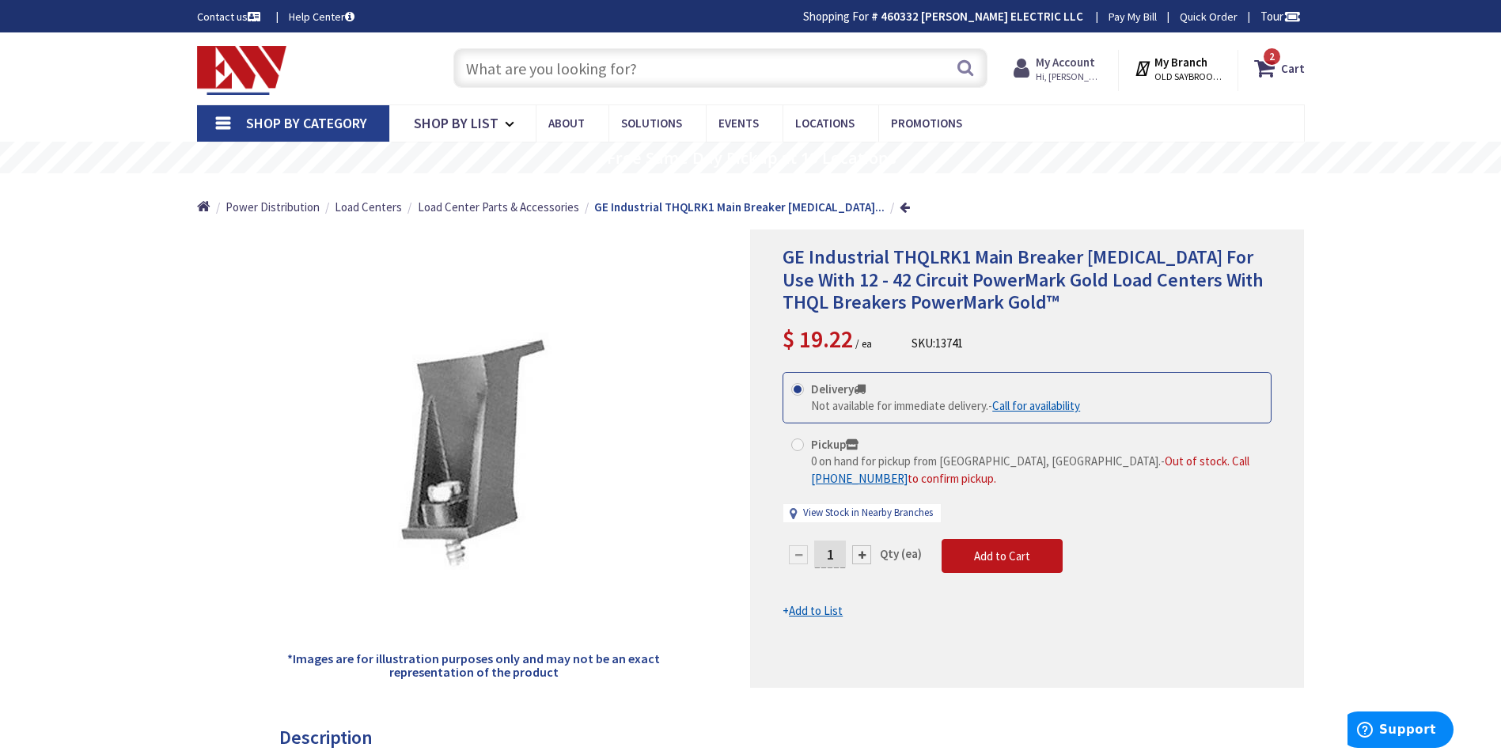
click at [1072, 55] on strong "My Account" at bounding box center [1065, 62] width 59 height 15
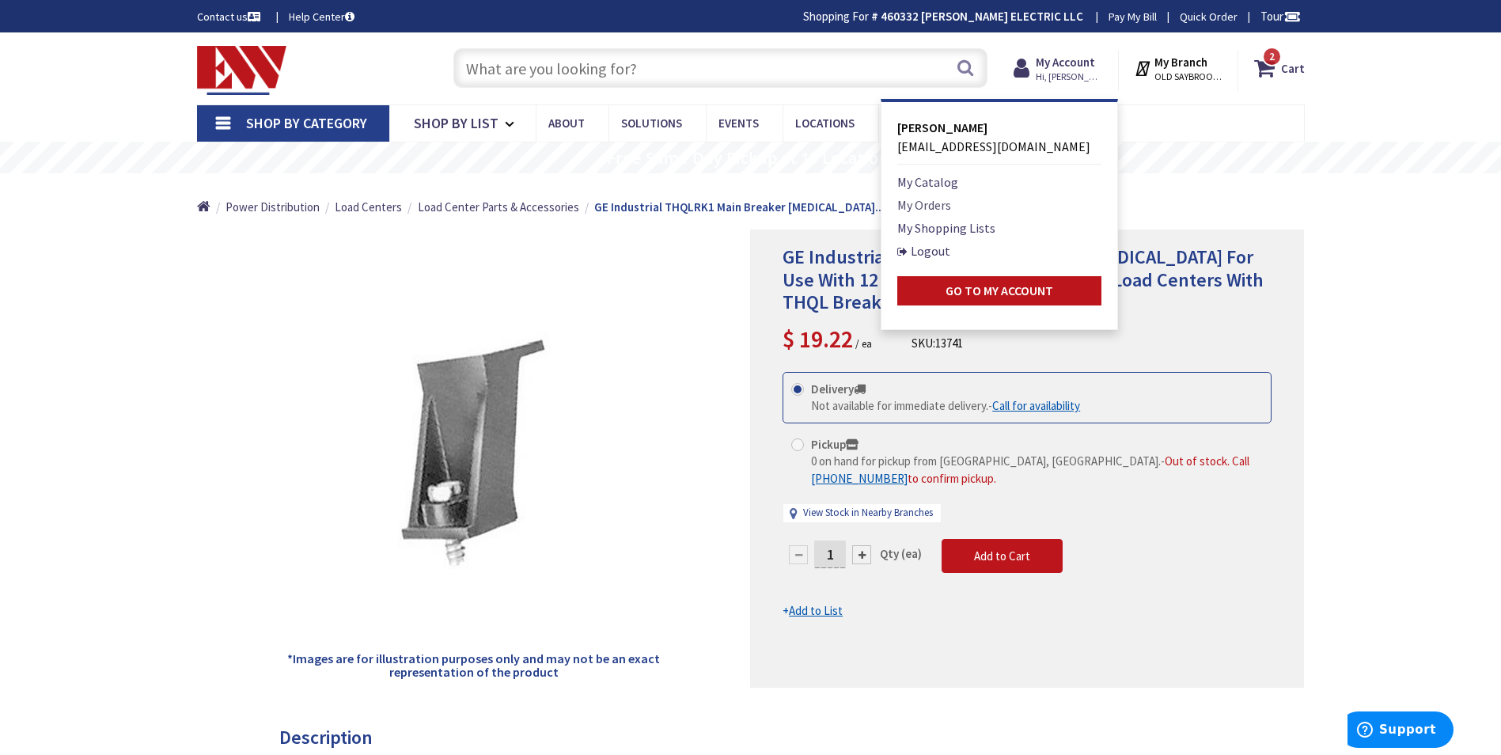
click at [928, 202] on link "My Orders" at bounding box center [924, 204] width 54 height 19
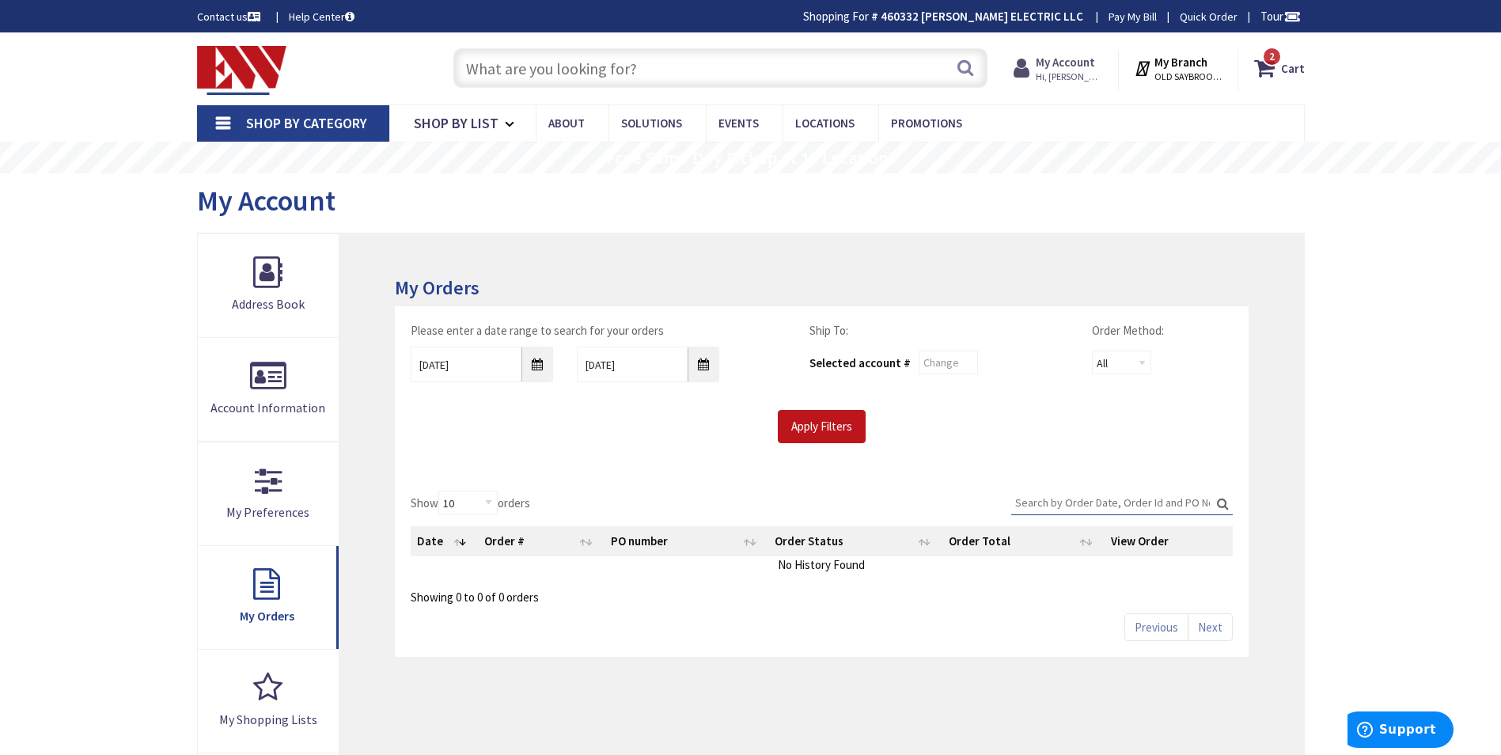
click at [1060, 59] on strong "My Account" at bounding box center [1065, 62] width 59 height 15
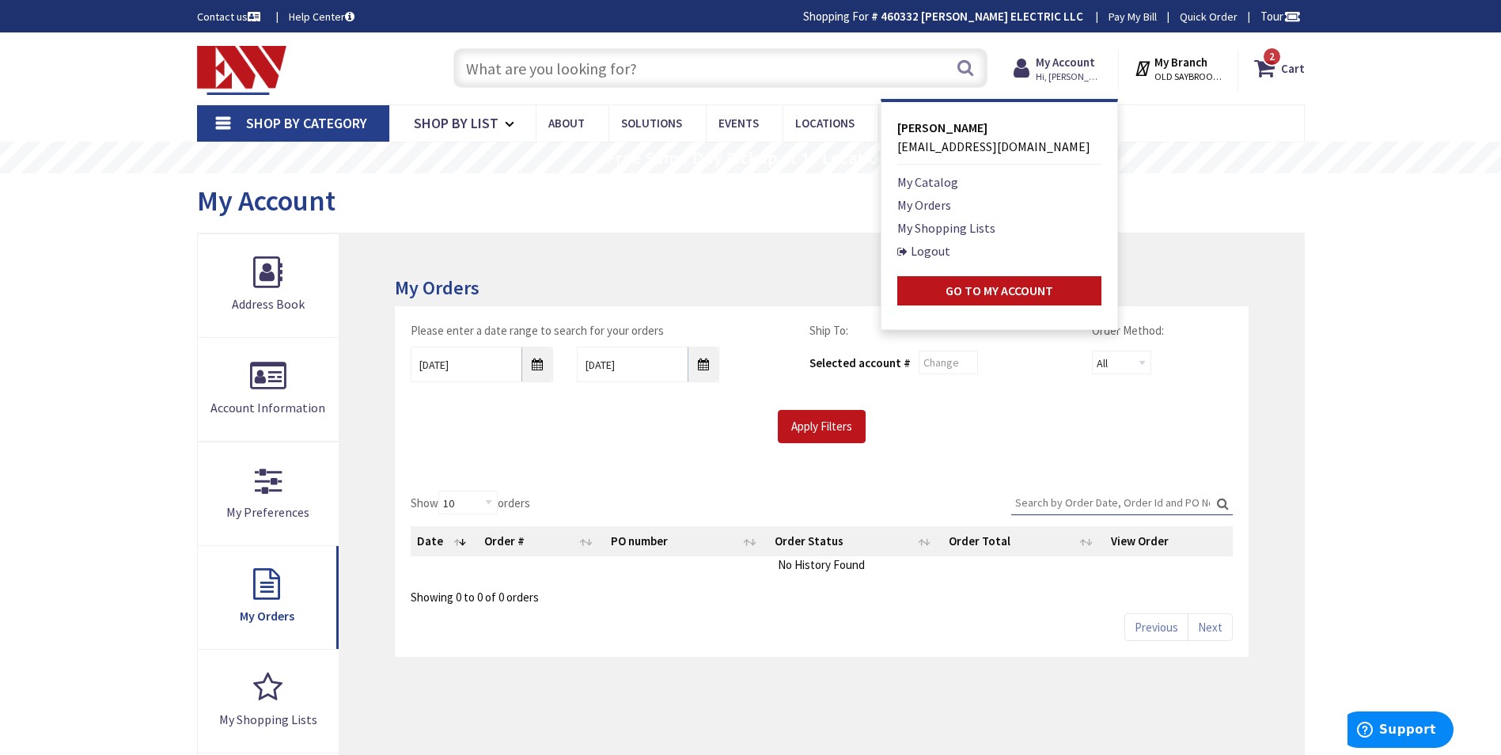
click at [924, 171] on div "Donald Yankowski yankowskielectric@gmail.com My Catalog My Orders My Shopping L…" at bounding box center [999, 211] width 204 height 187
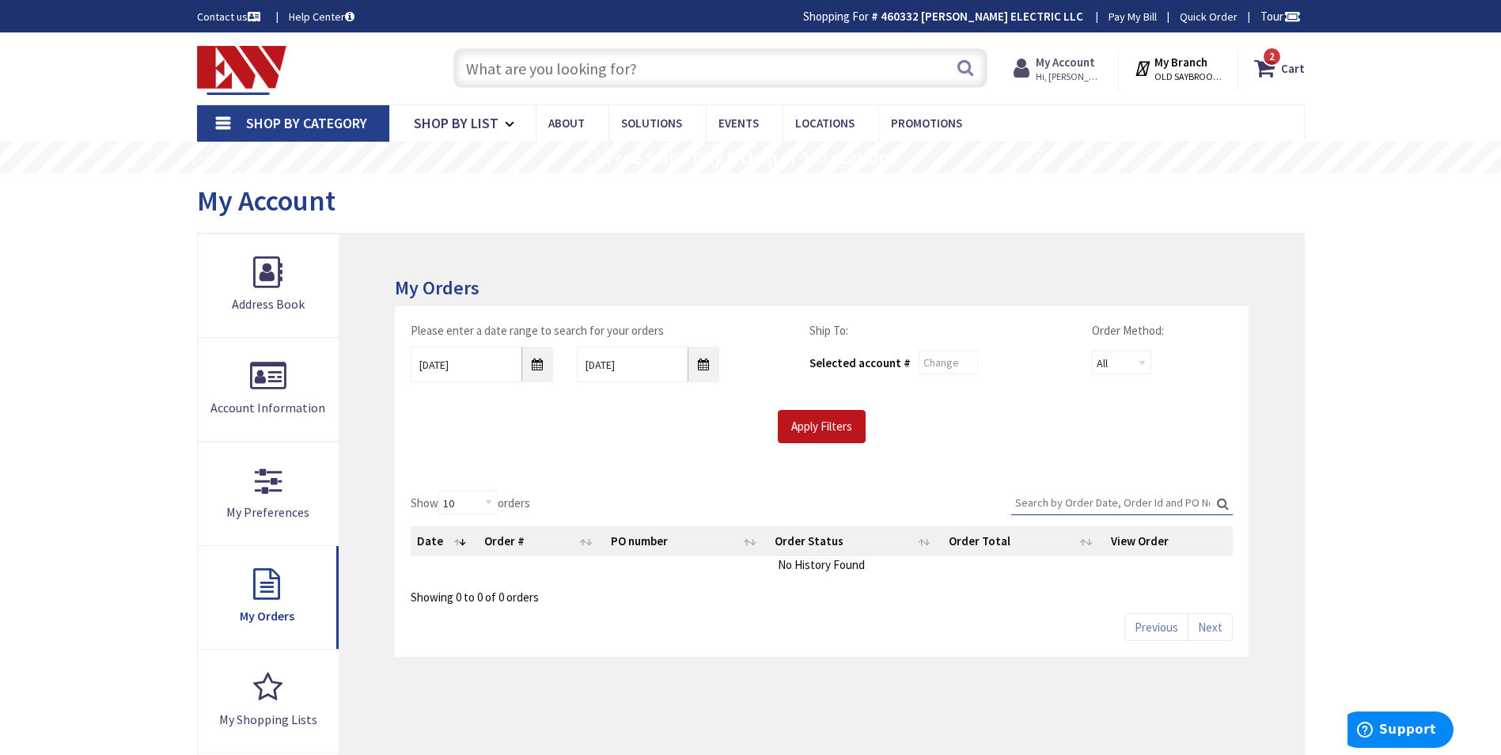
click at [1060, 62] on strong "My Account" at bounding box center [1065, 62] width 59 height 15
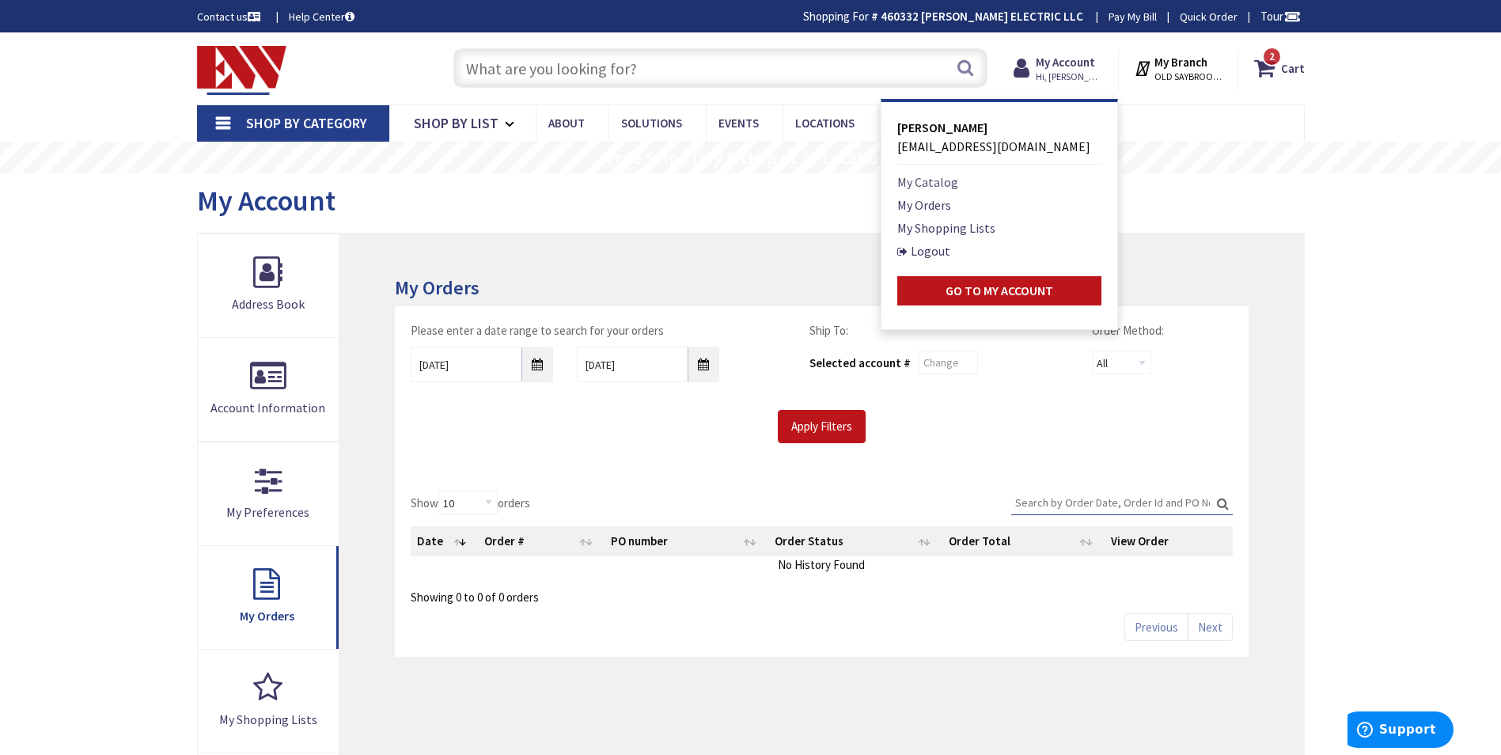
click at [921, 183] on link "My Catalog" at bounding box center [927, 181] width 61 height 19
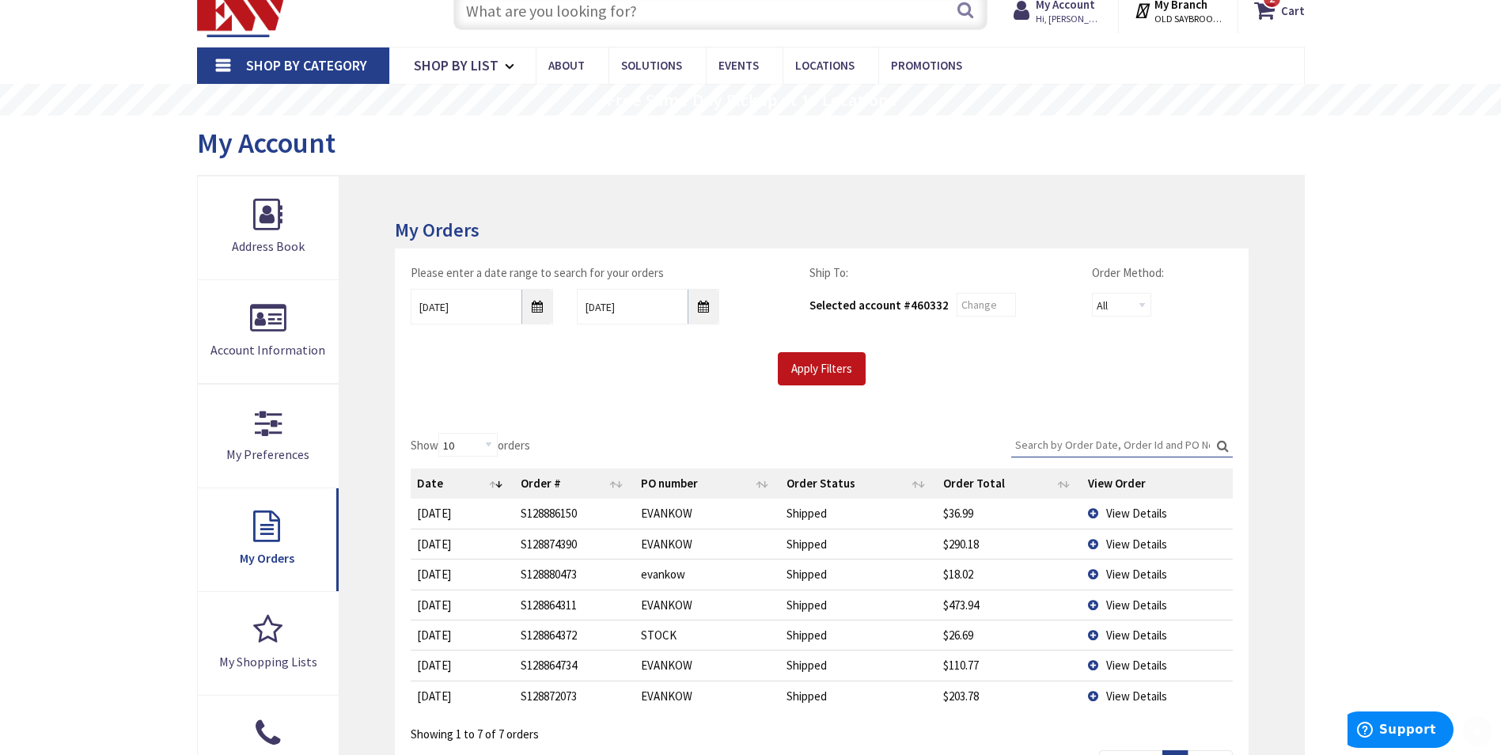
scroll to position [158, 0]
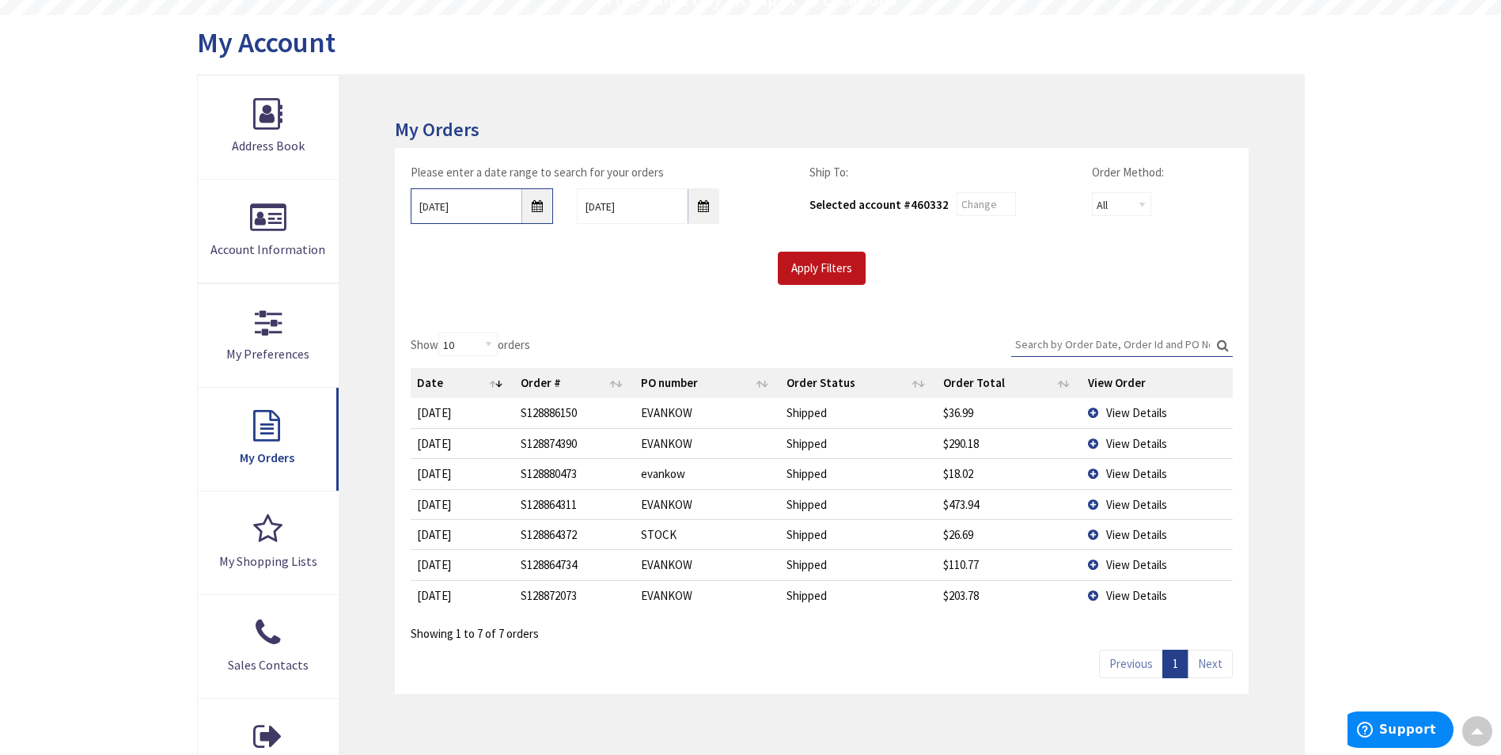
click at [535, 210] on input "9/26/2025" at bounding box center [482, 206] width 142 height 36
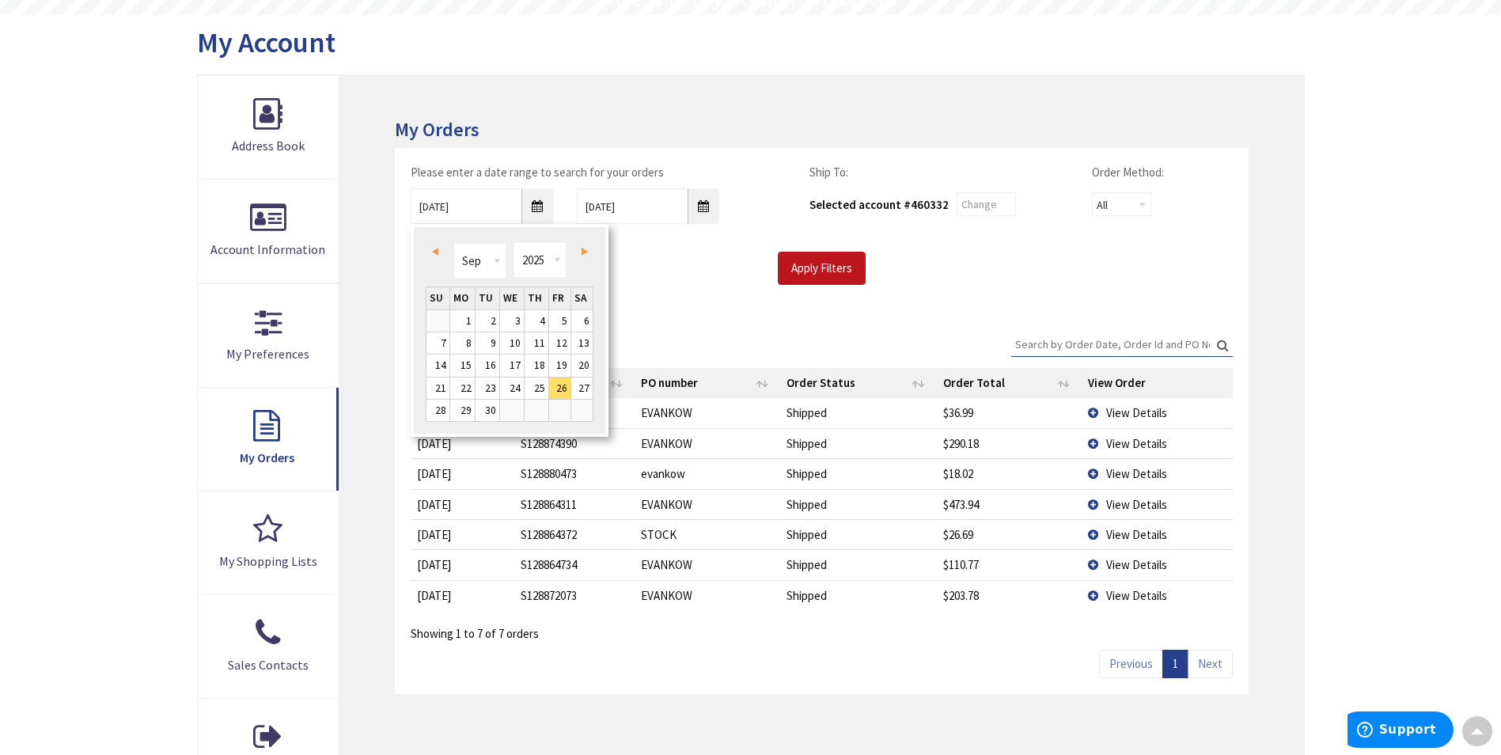
click at [476, 316] on td "2" at bounding box center [487, 320] width 25 height 22
type input "09/02/2025"
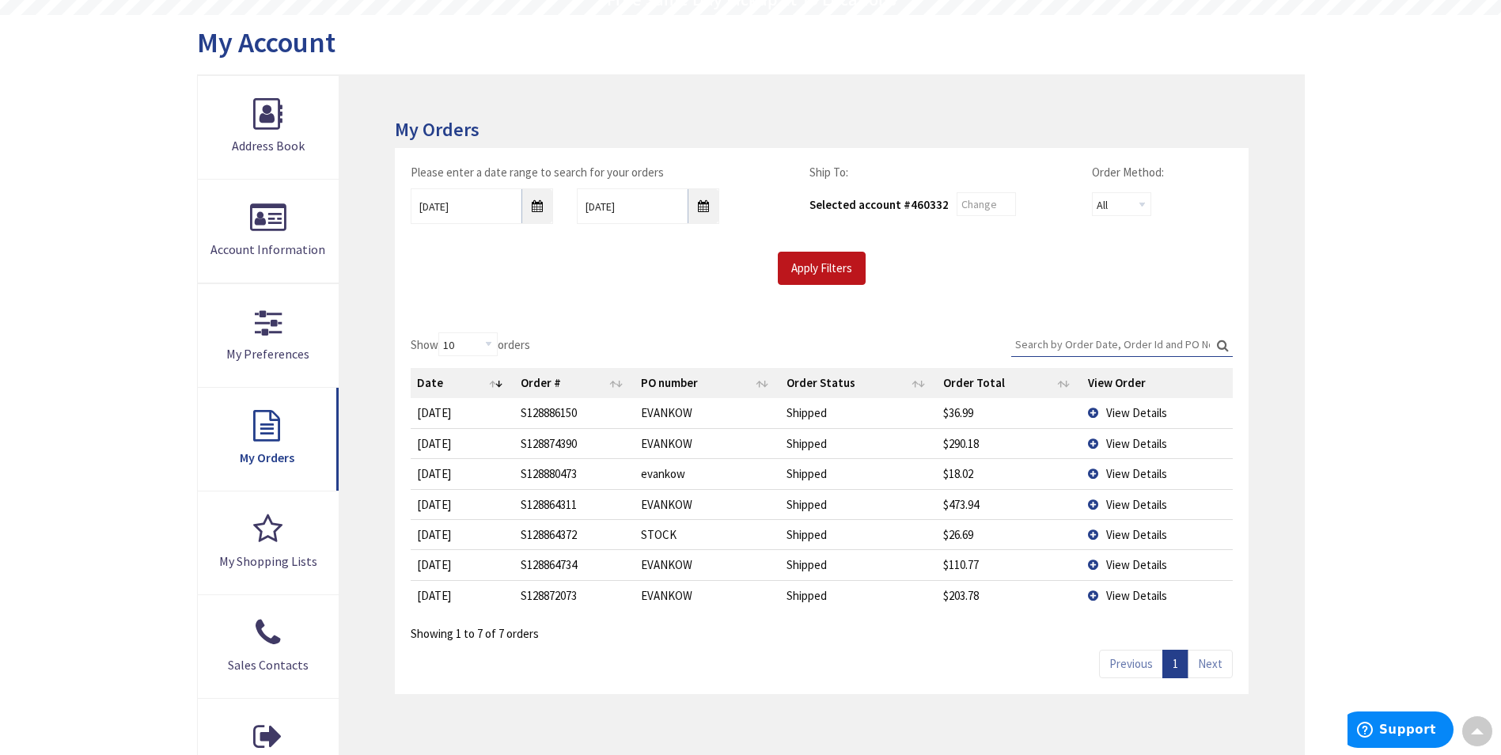
click at [471, 318] on div "Show 10 25 50 100 orders Search: Date Order # PO number Order Status Order Tota…" at bounding box center [821, 504] width 853 height 377
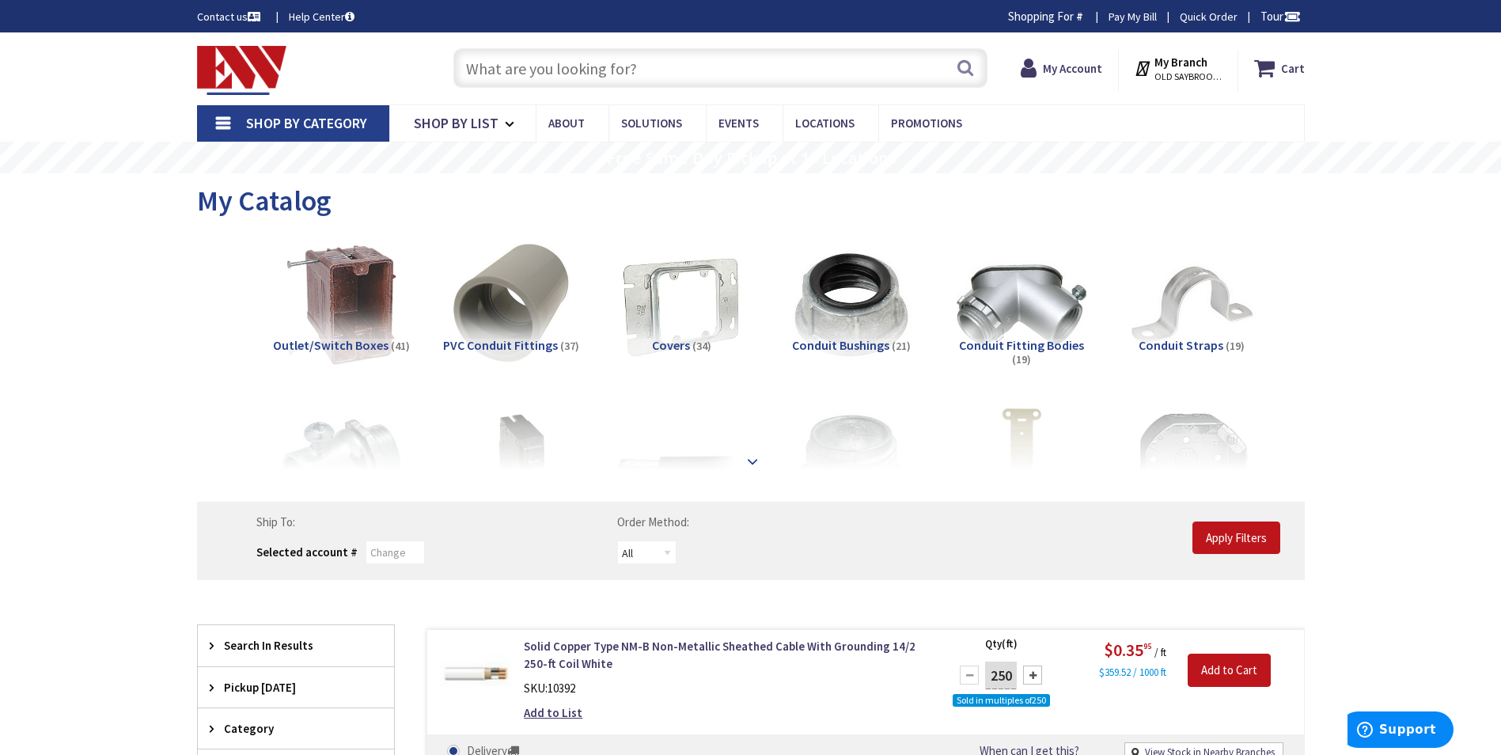
click at [752, 458] on strong at bounding box center [752, 460] width 19 height 17
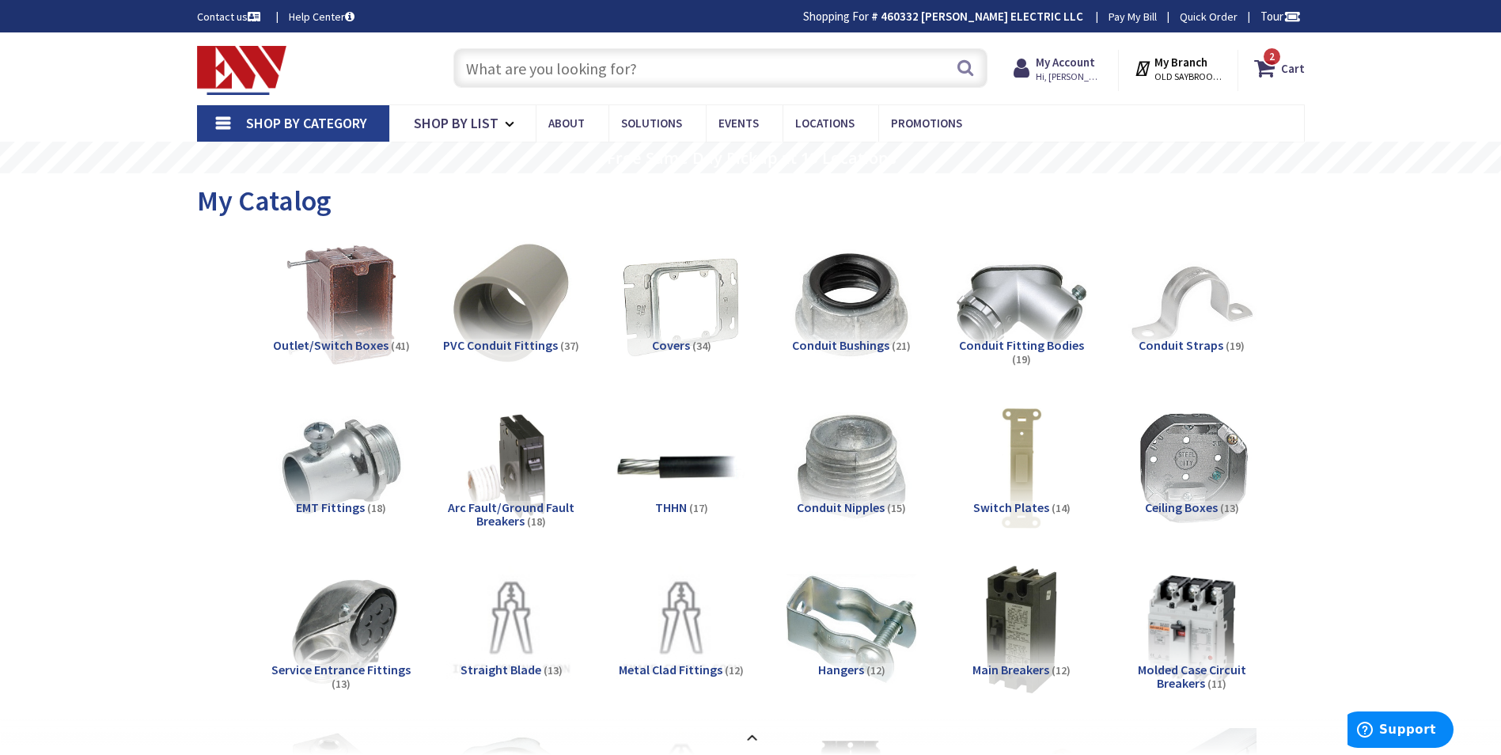
click at [309, 338] on span "Outlet/Switch Boxes" at bounding box center [331, 345] width 116 height 16
click at [667, 355] on div "Covers (34)" at bounding box center [681, 366] width 145 height 55
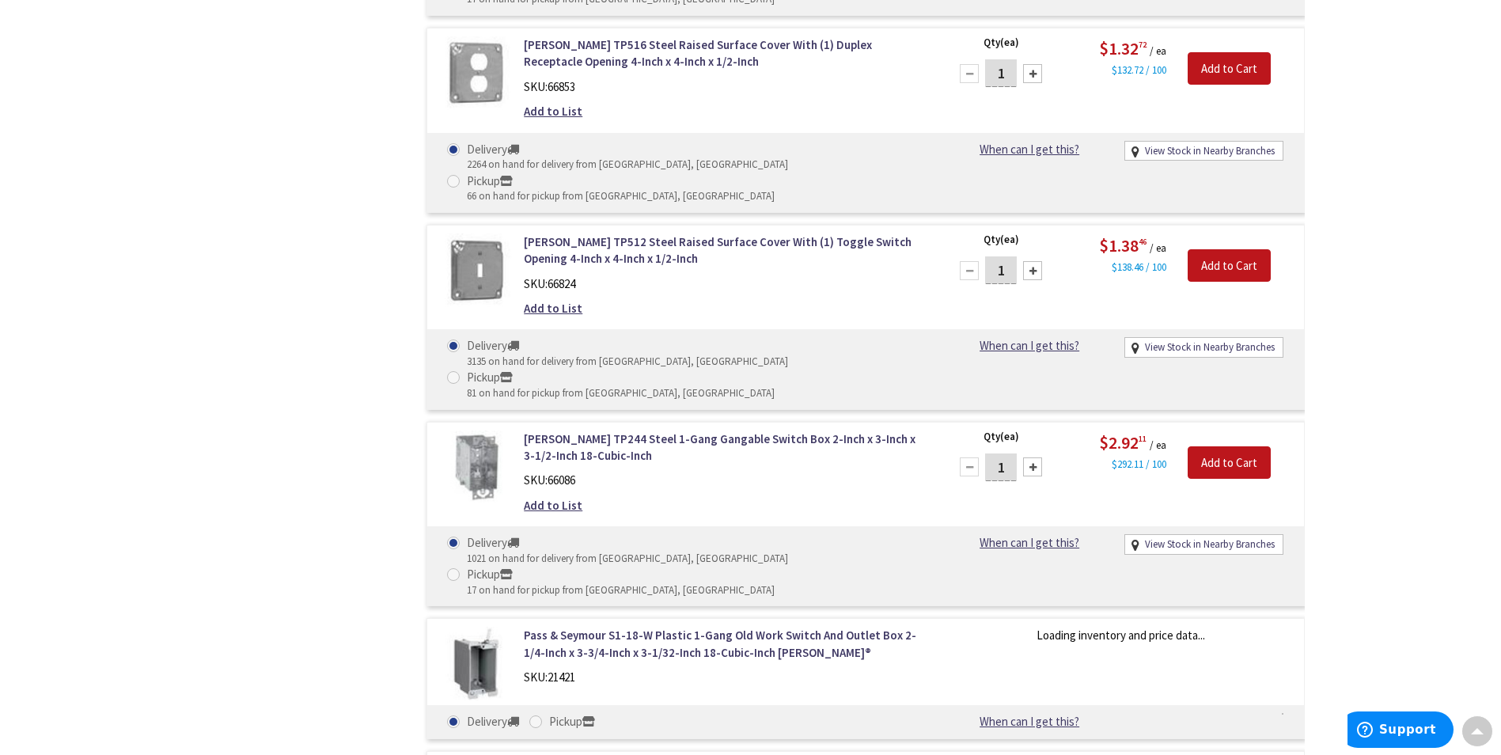
scroll to position [4532, 0]
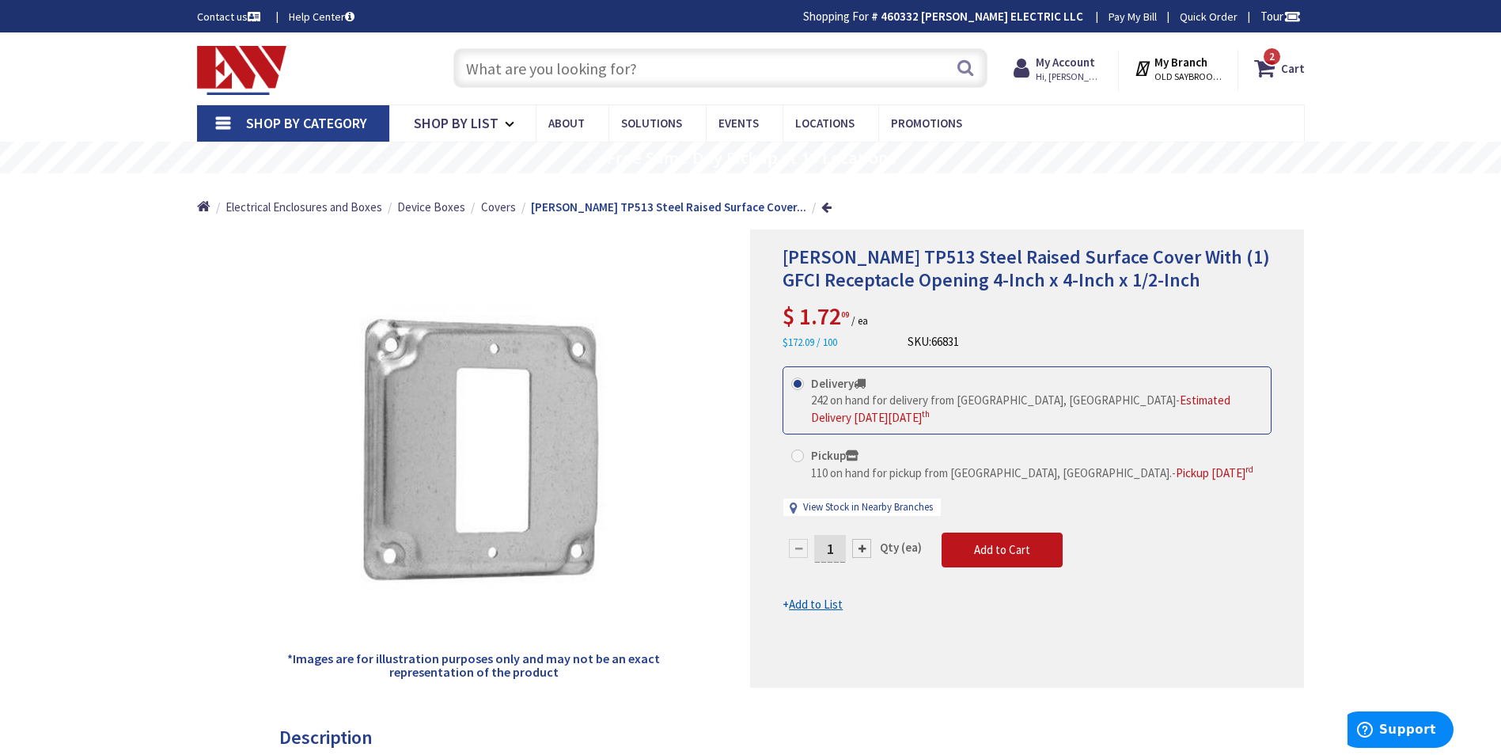
click at [552, 65] on input "text" at bounding box center [720, 68] width 534 height 40
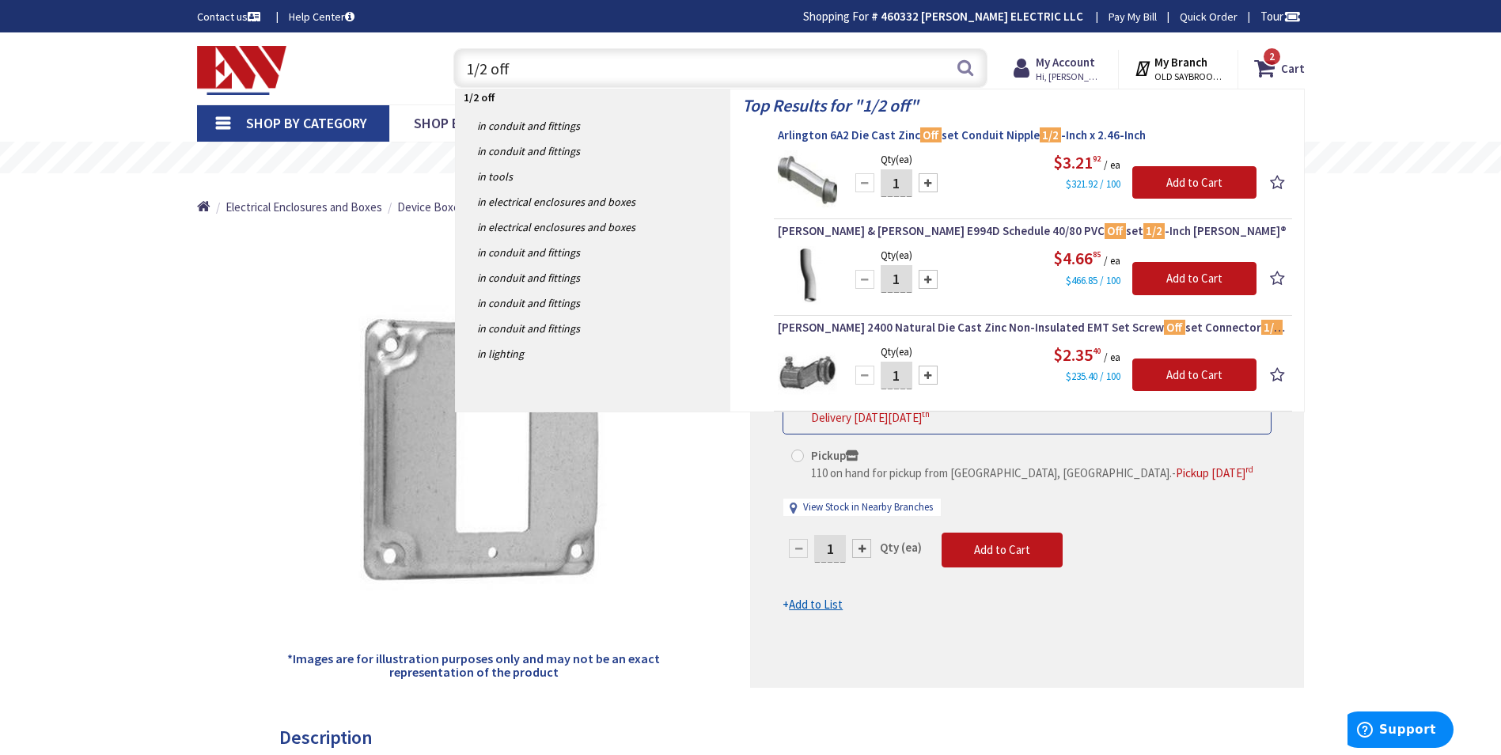
type input "1/2 off"
click at [911, 134] on span "Arlington 6A2 Die Cast Zinc Off set Conduit Nipple 1/2 -Inch x 2.46-Inch" at bounding box center [1033, 135] width 510 height 16
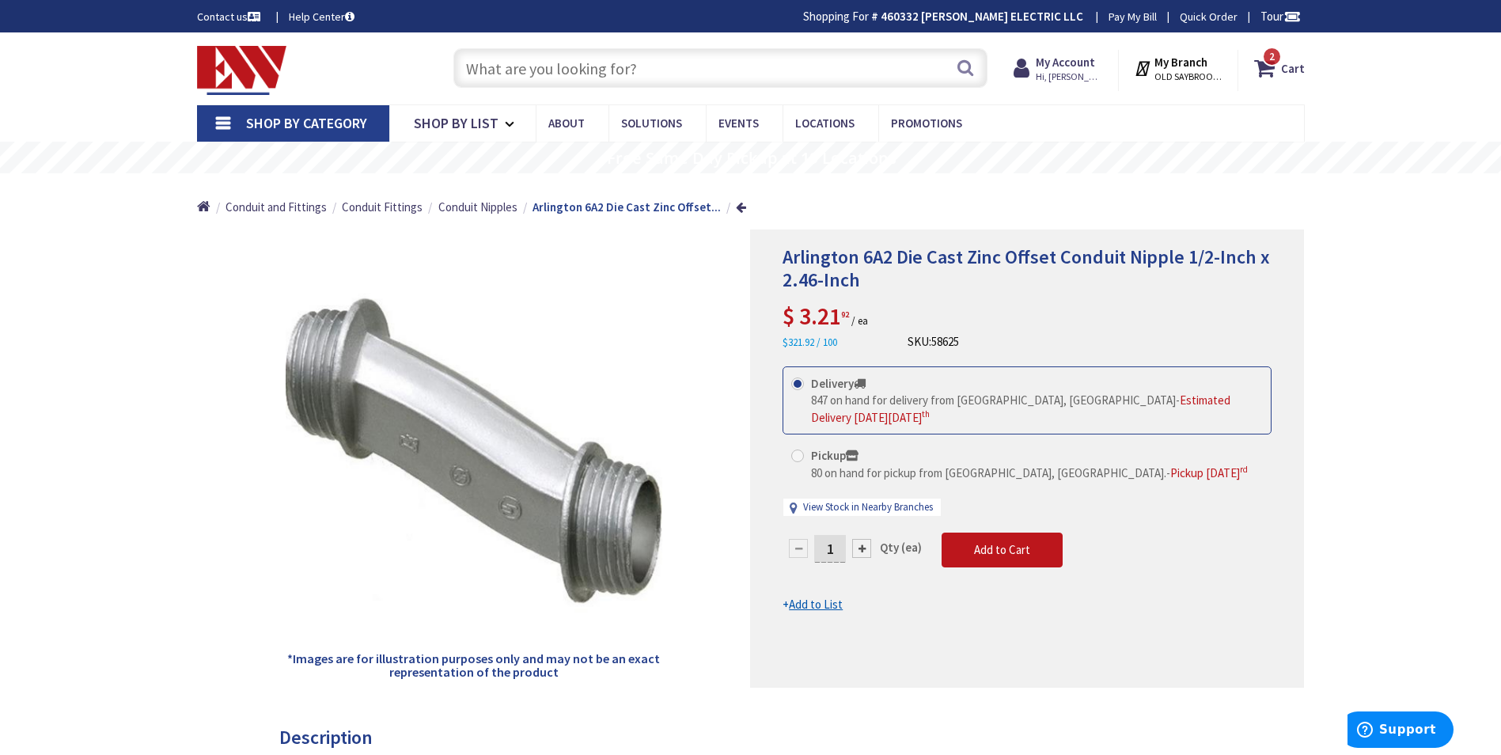
click at [664, 60] on input "text" at bounding box center [720, 68] width 534 height 40
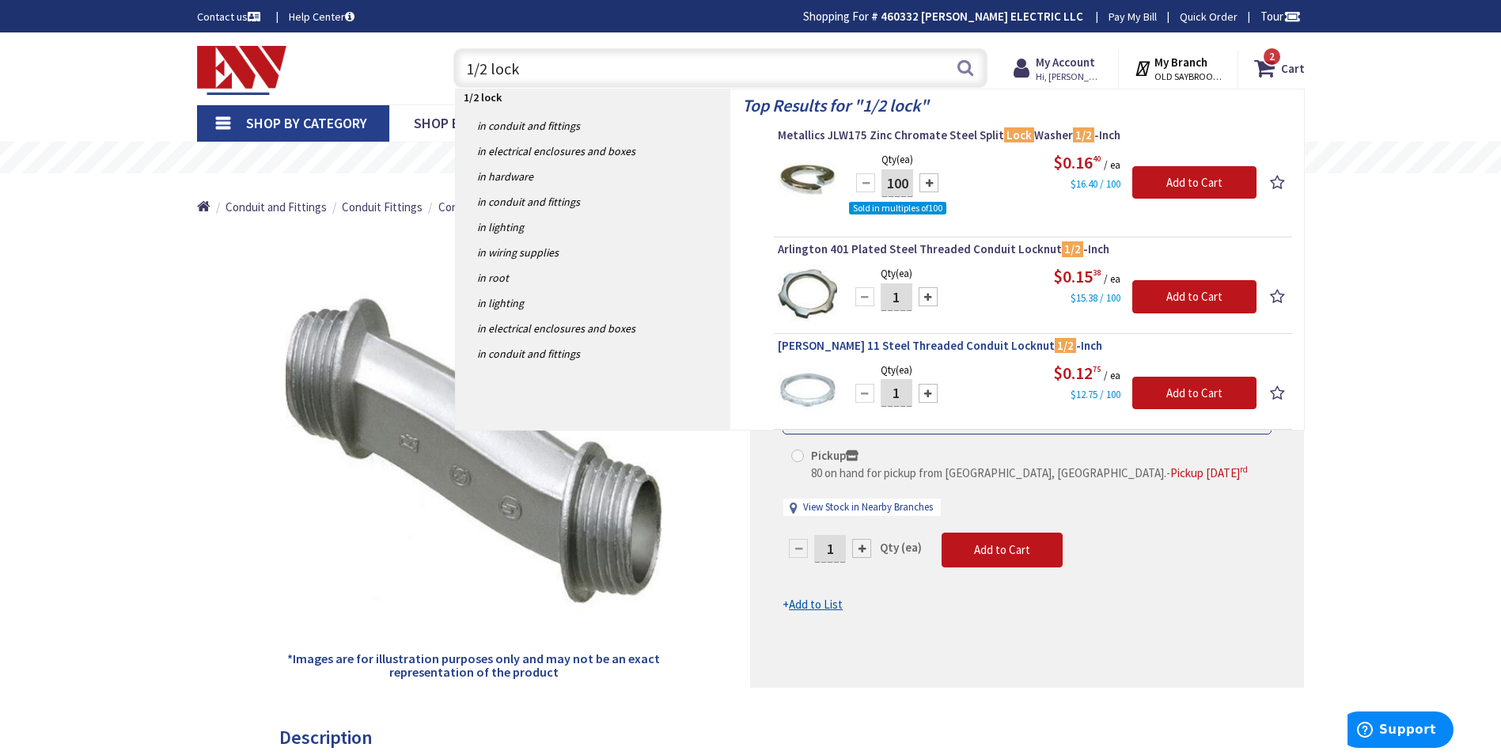
type input "1/2 lock"
click at [843, 339] on span "[PERSON_NAME] 11 Steel Threaded Conduit Locknut 1/2 -Inch" at bounding box center [1033, 346] width 510 height 16
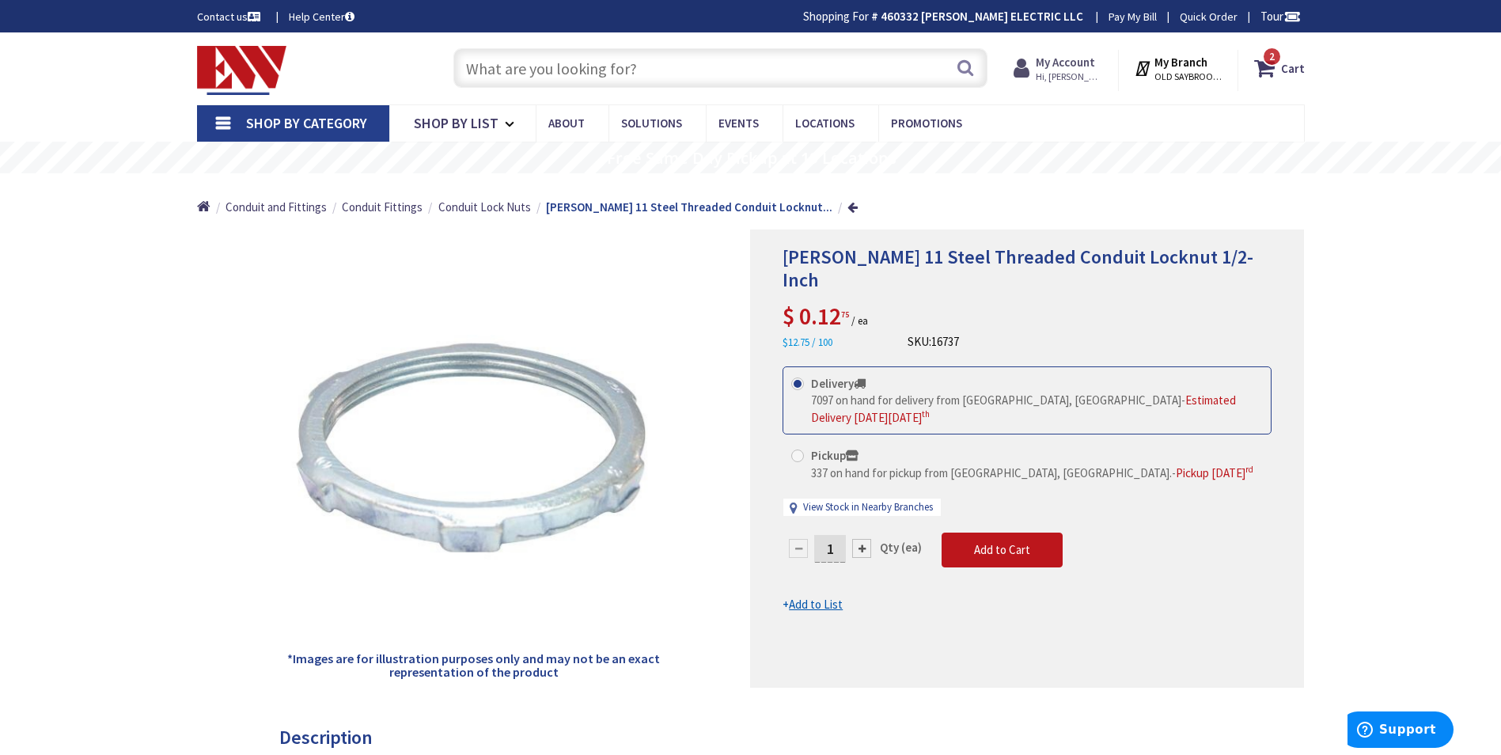
click at [1066, 63] on strong "My Account" at bounding box center [1065, 62] width 59 height 15
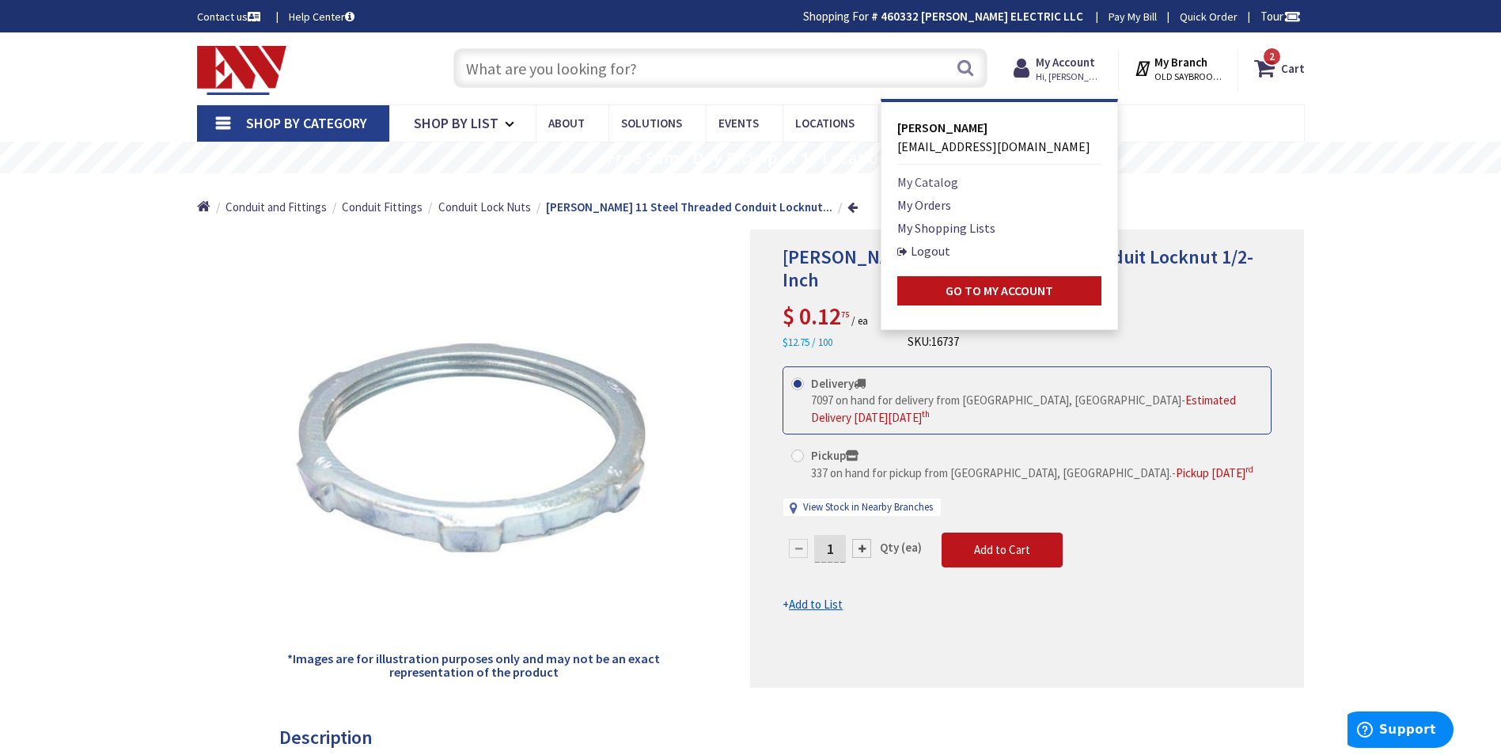
click at [920, 183] on link "My Catalog" at bounding box center [927, 181] width 61 height 19
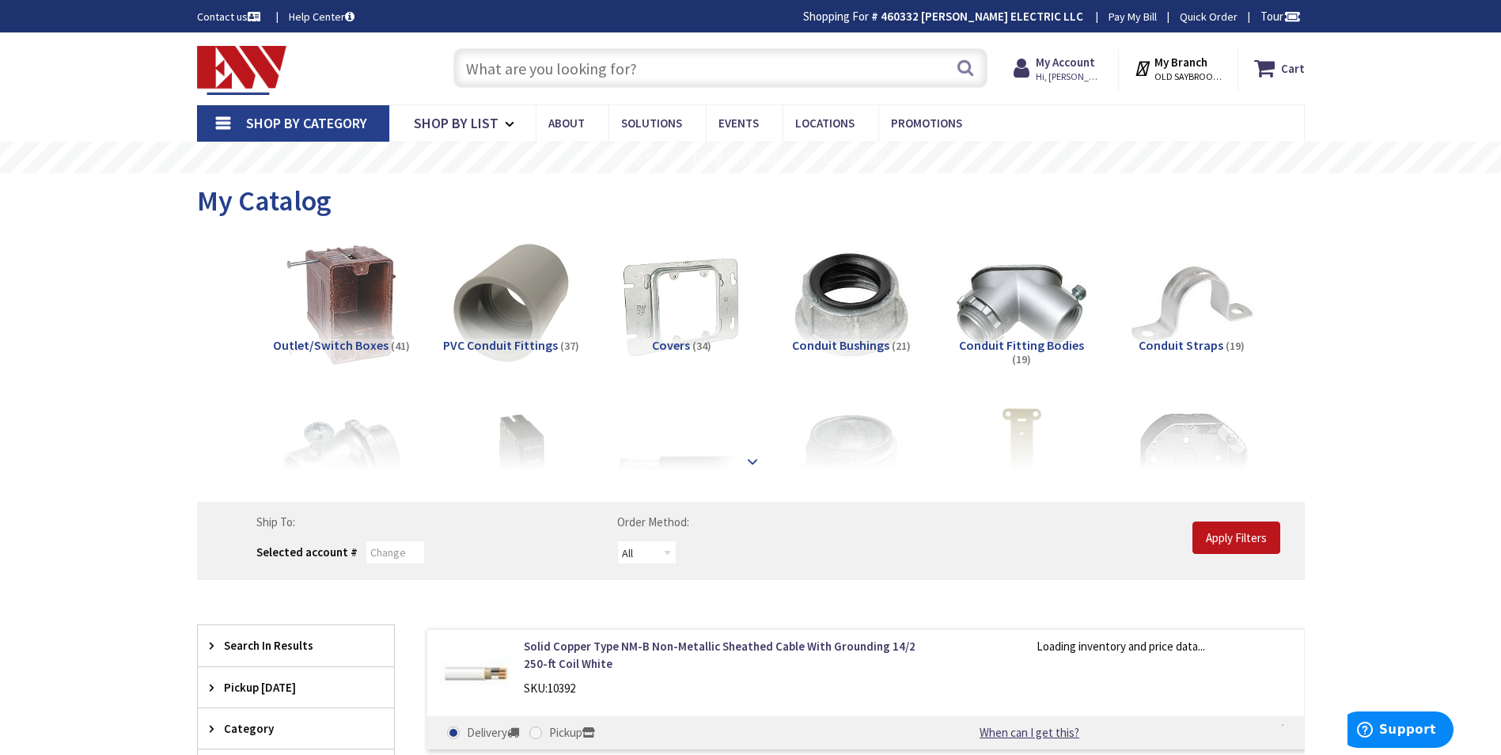
click at [748, 457] on strong at bounding box center [752, 461] width 19 height 17
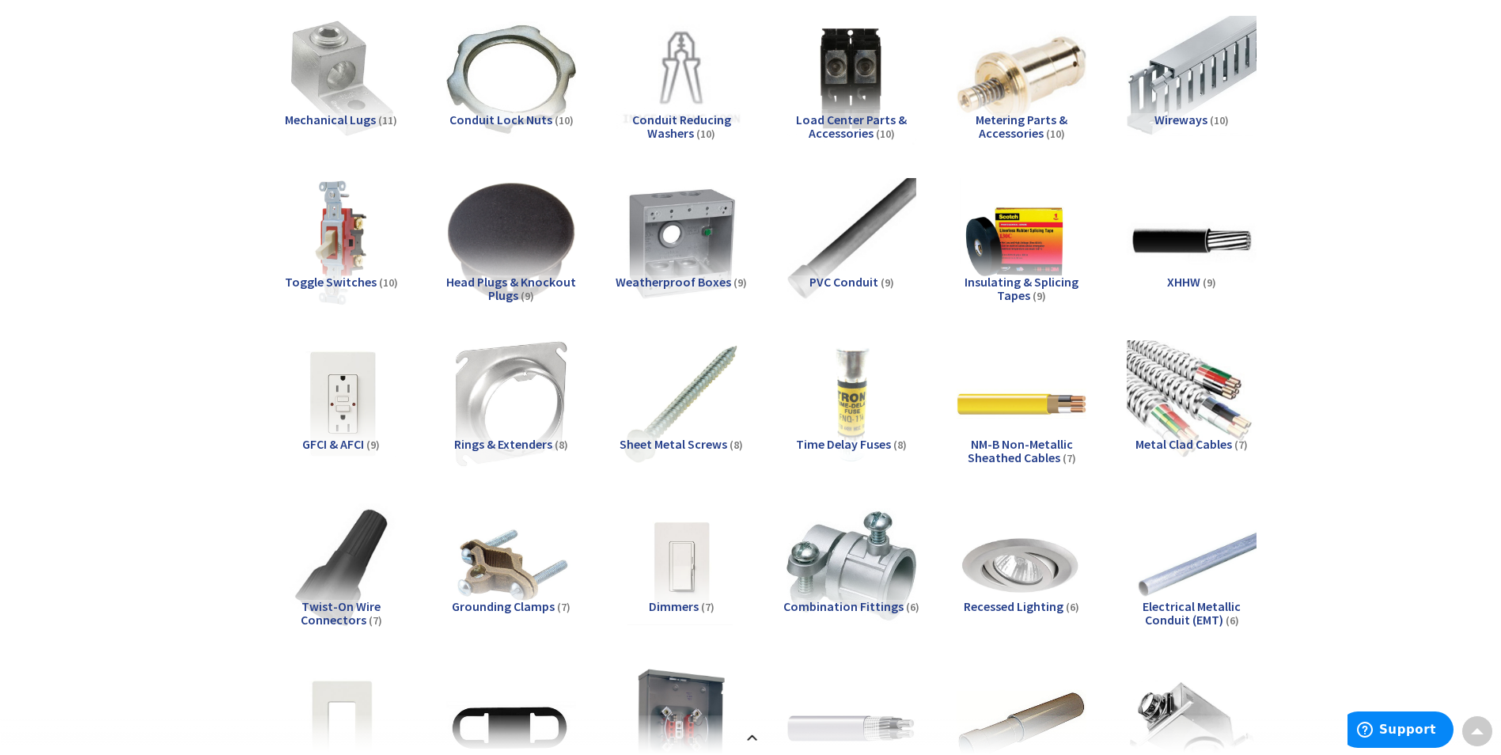
click at [336, 445] on span "GFCI & AFCI" at bounding box center [333, 444] width 62 height 16
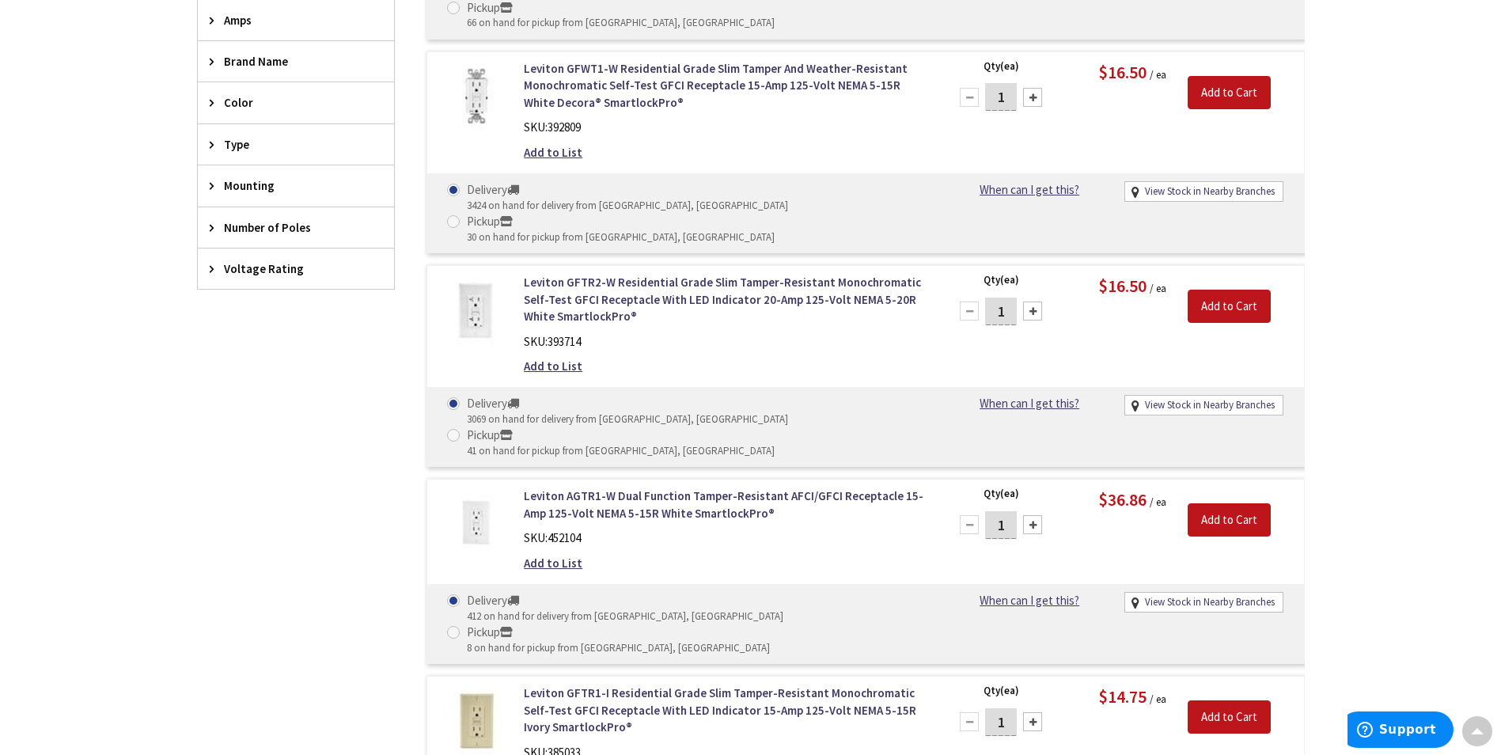
scroll to position [3425, 0]
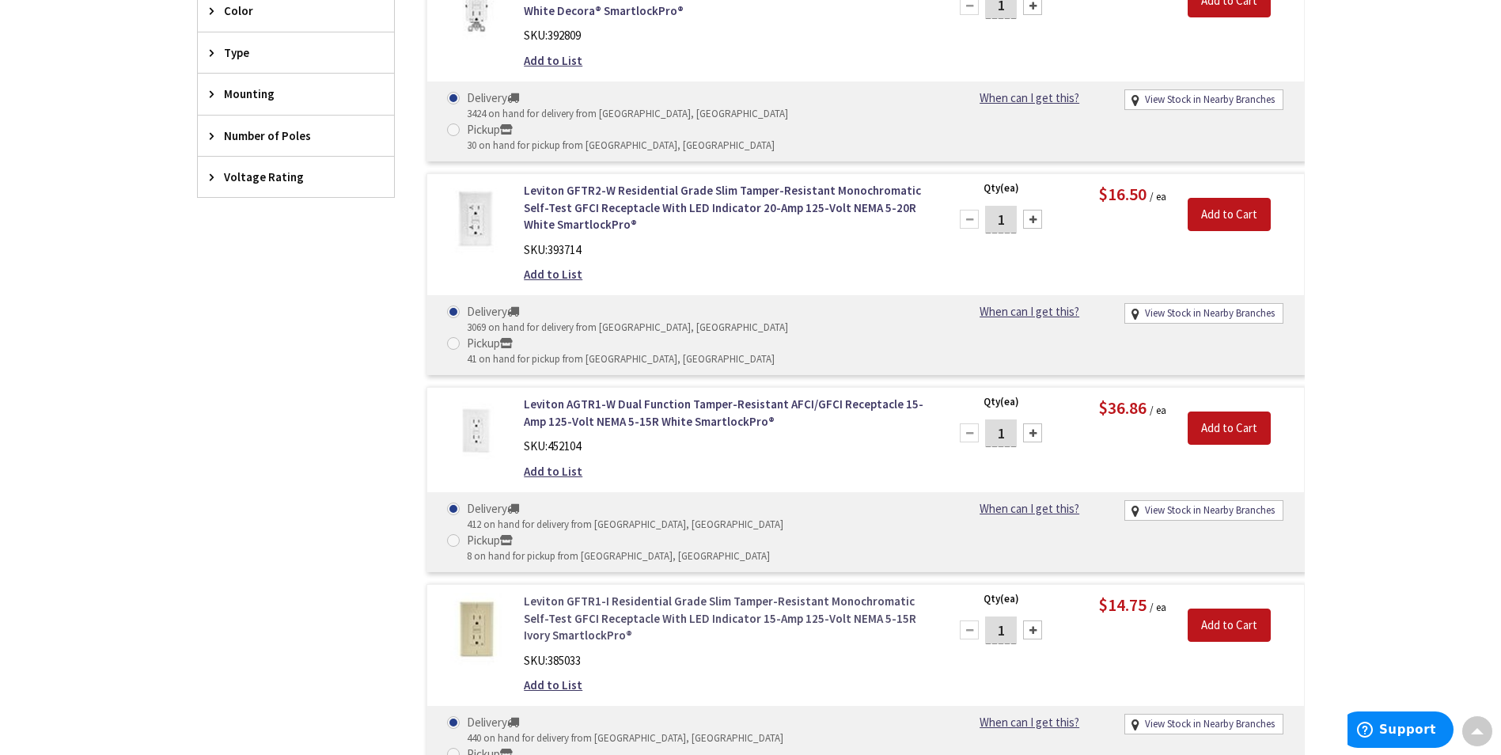
click at [559, 593] on link "Leviton GFTR1-I Residential Grade Slim Tamper-Resistant Monochromatic Self-Test…" at bounding box center [725, 618] width 403 height 51
